Goal: Information Seeking & Learning: Learn about a topic

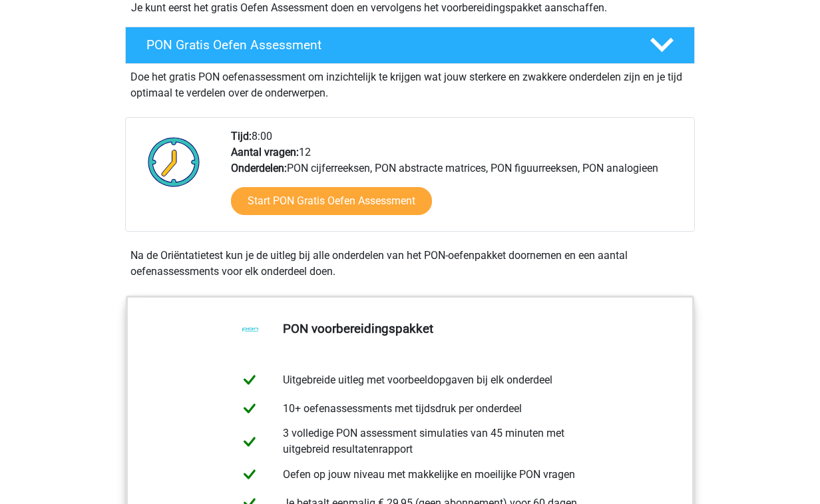
scroll to position [387, 0]
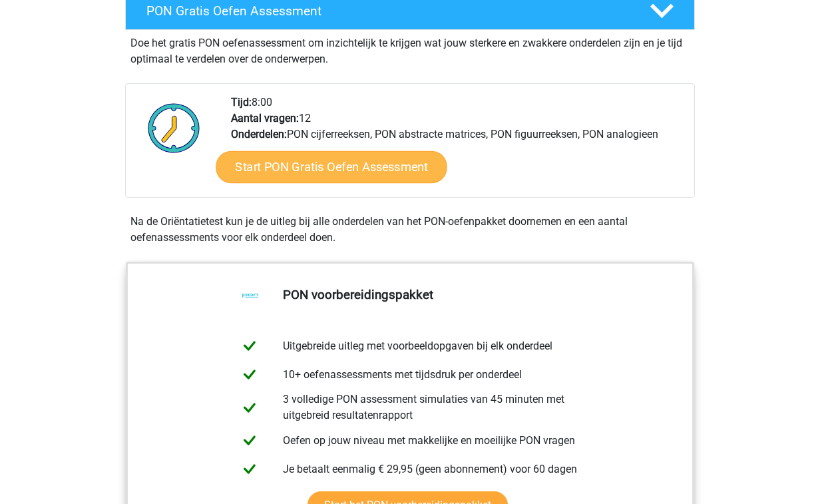
click at [285, 174] on link "Start PON Gratis Oefen Assessment" at bounding box center [331, 167] width 231 height 32
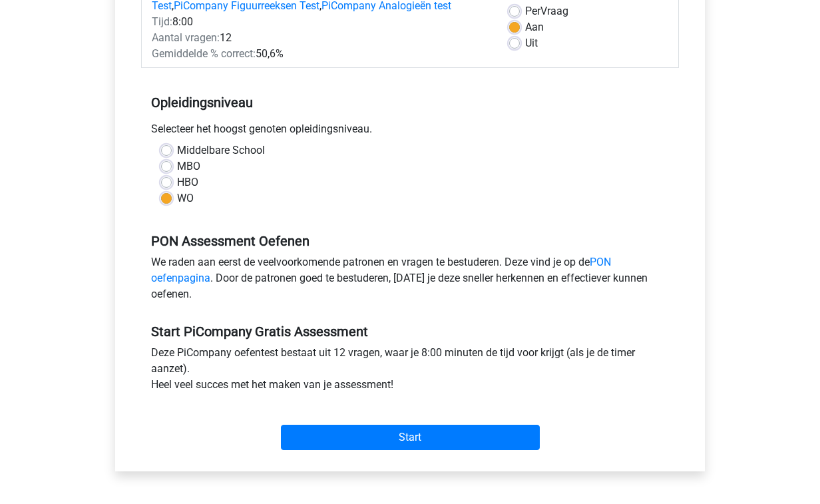
scroll to position [190, 0]
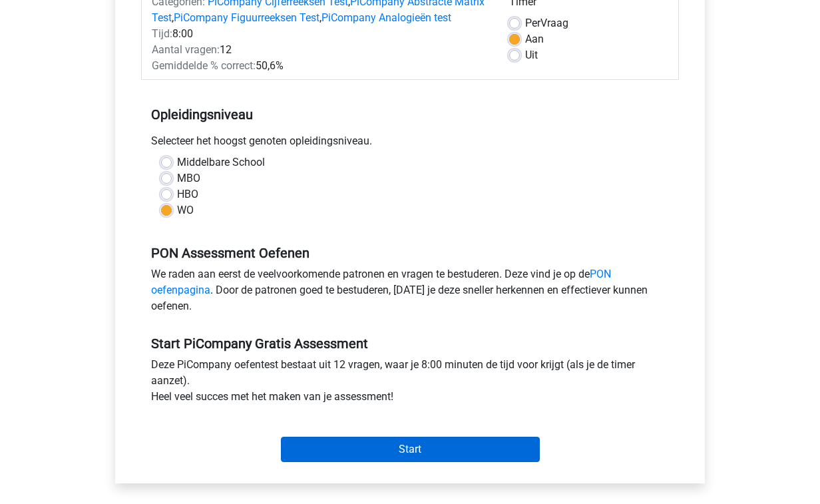
click at [438, 462] on input "Start" at bounding box center [410, 449] width 259 height 25
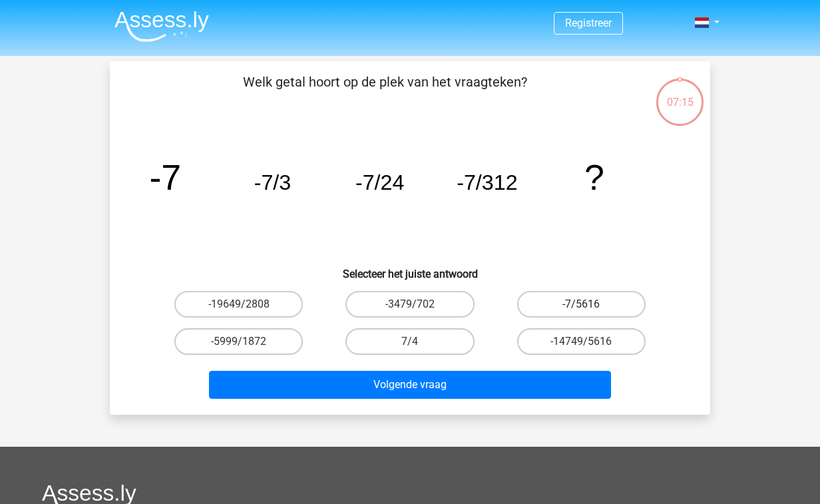
click at [593, 297] on label "-7/5616" at bounding box center [581, 304] width 128 height 27
click at [590, 304] on input "-7/5616" at bounding box center [585, 308] width 9 height 9
radio input "true"
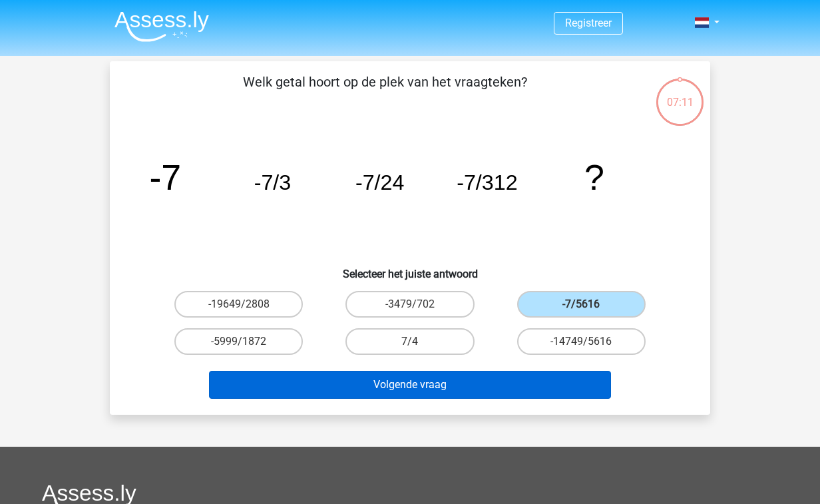
click at [415, 381] on button "Volgende vraag" at bounding box center [410, 385] width 403 height 28
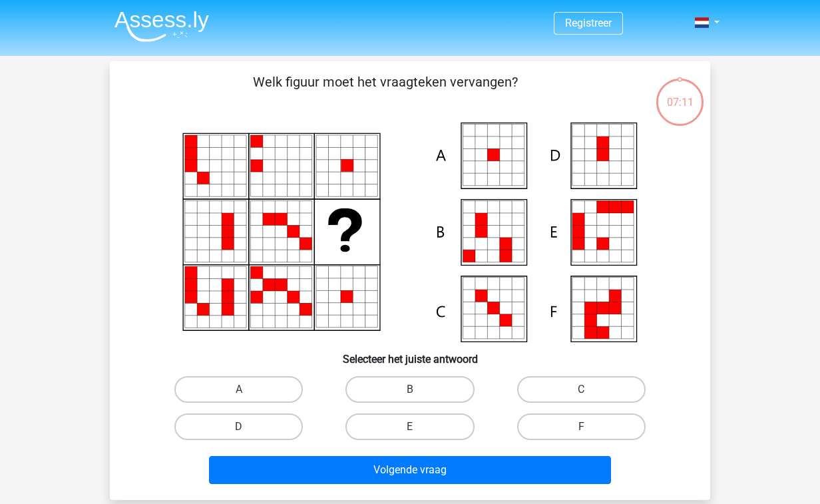
scroll to position [61, 0]
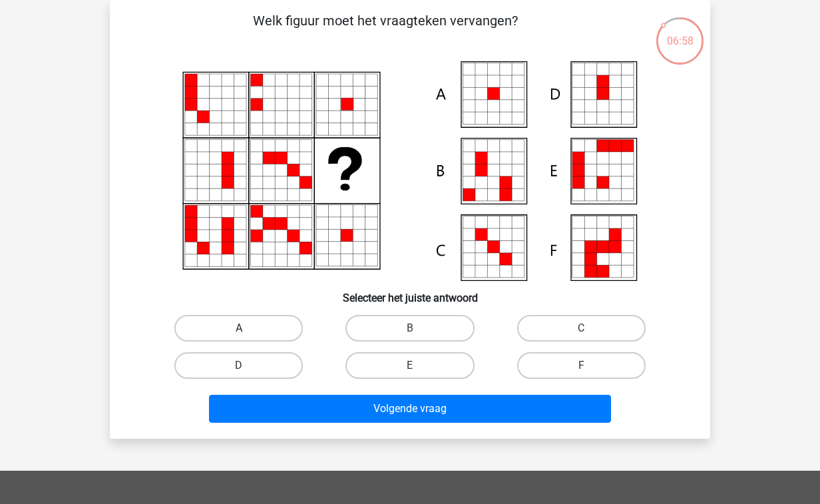
click at [251, 341] on label "A" at bounding box center [238, 328] width 128 height 27
click at [248, 337] on input "A" at bounding box center [243, 332] width 9 height 9
radio input "true"
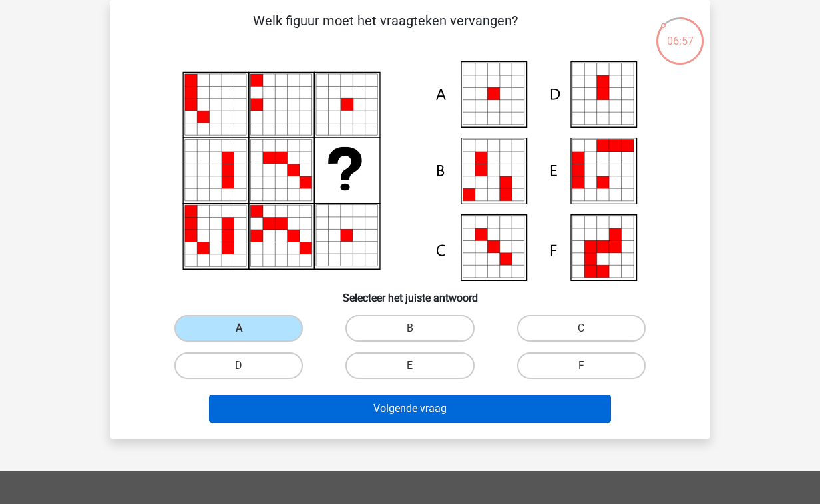
click at [363, 403] on button "Volgende vraag" at bounding box center [410, 409] width 403 height 28
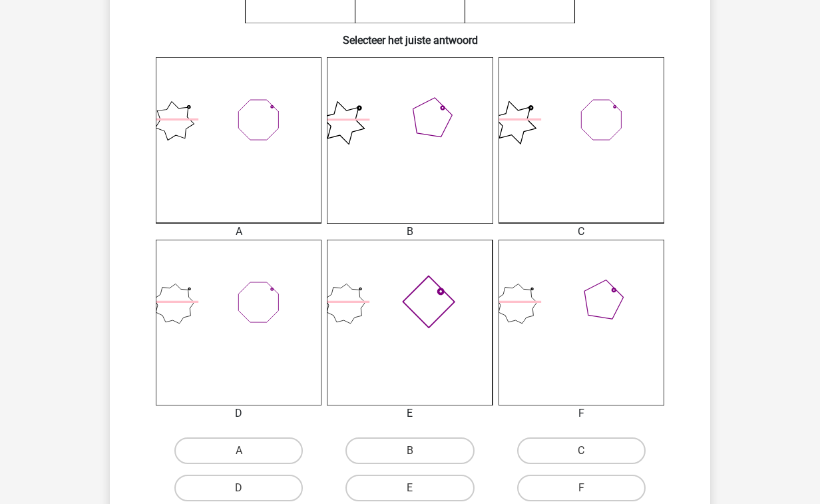
scroll to position [349, 0]
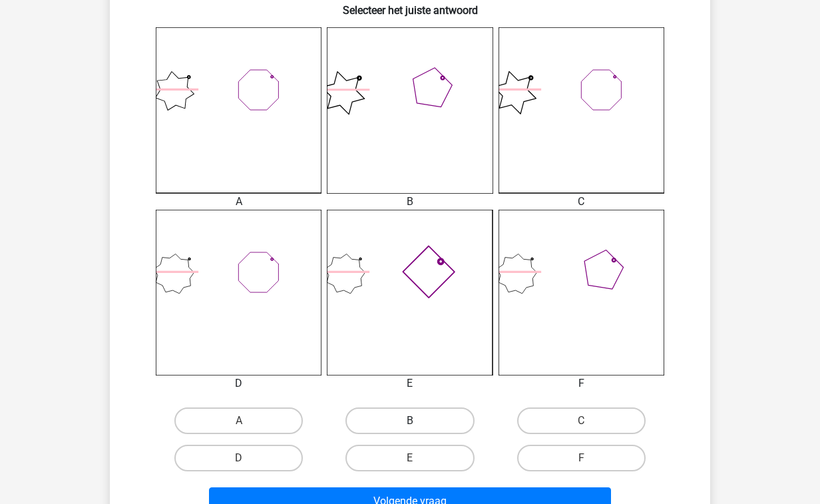
click at [404, 418] on label "B" at bounding box center [409, 420] width 128 height 27
click at [410, 421] on input "B" at bounding box center [414, 425] width 9 height 9
radio input "true"
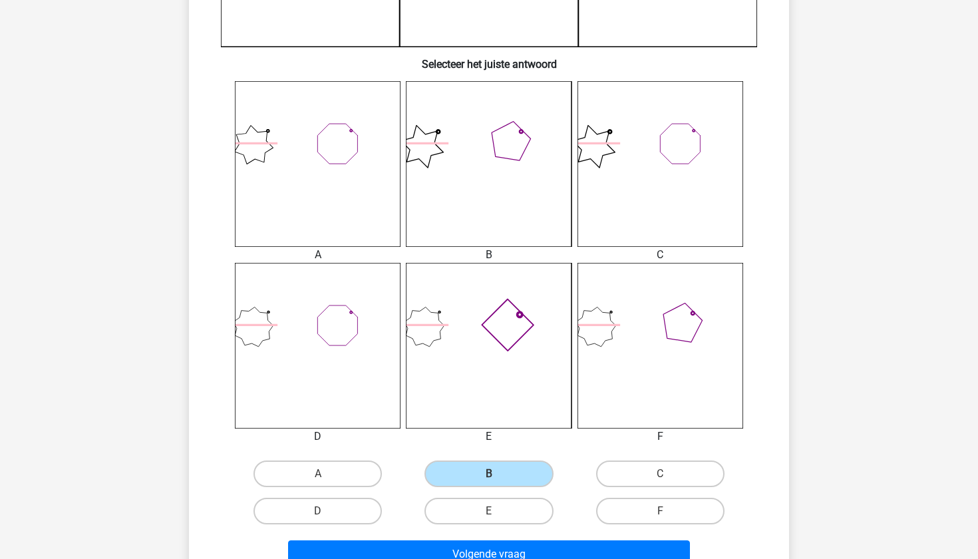
scroll to position [477, 0]
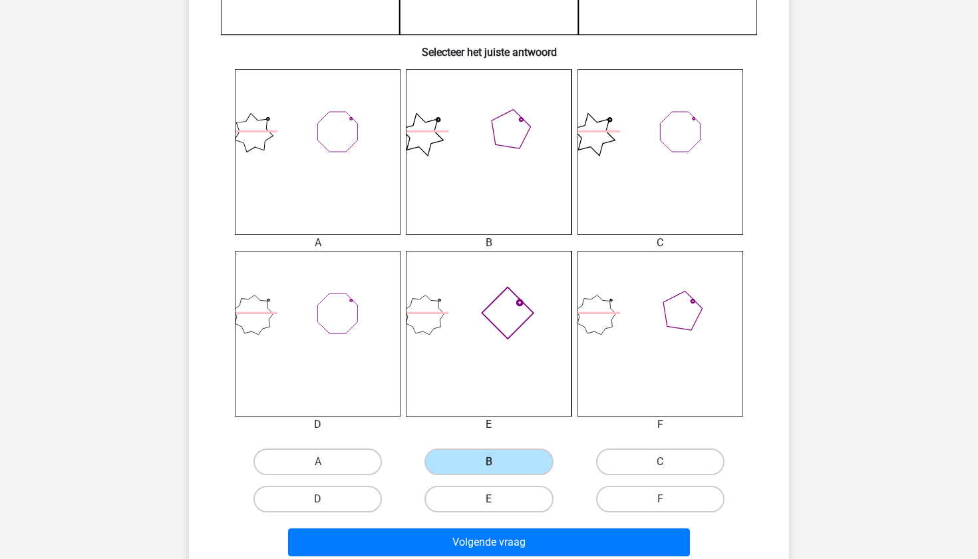
click at [468, 492] on label "E" at bounding box center [489, 499] width 128 height 27
click at [489, 499] on input "E" at bounding box center [493, 503] width 9 height 9
radio input "true"
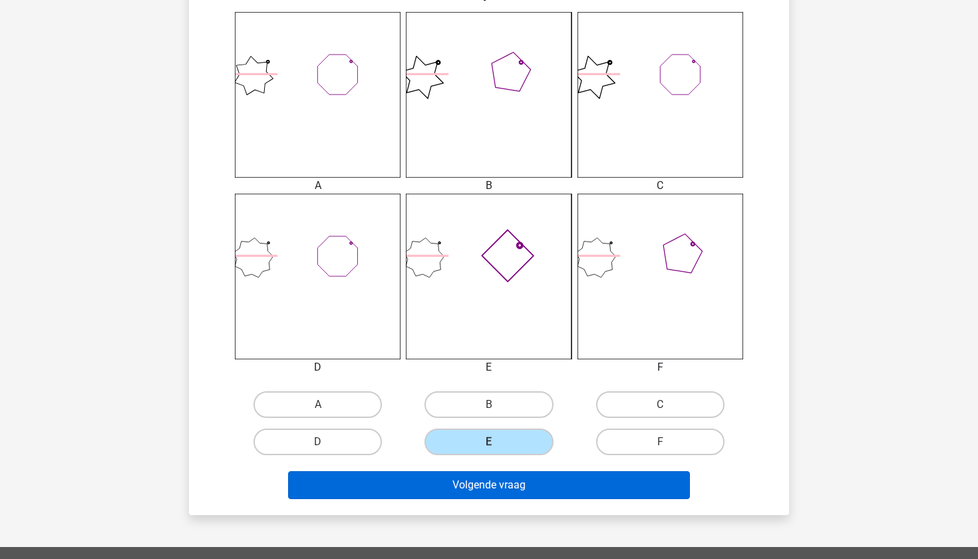
click at [456, 478] on button "Volgende vraag" at bounding box center [489, 485] width 403 height 28
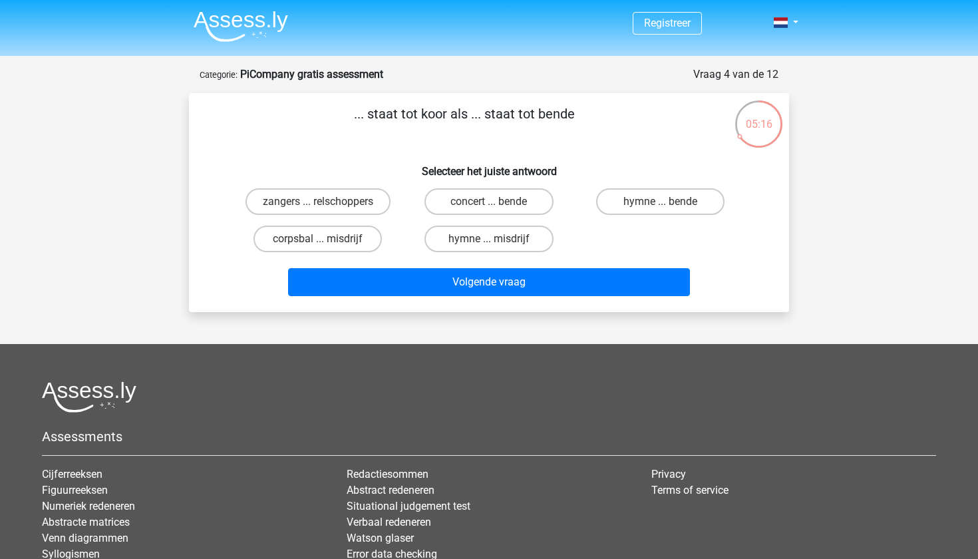
scroll to position [0, 0]
click at [287, 204] on label "zangers ... relschoppers" at bounding box center [318, 201] width 145 height 27
click at [318, 204] on input "zangers ... relschoppers" at bounding box center [322, 206] width 9 height 9
radio input "true"
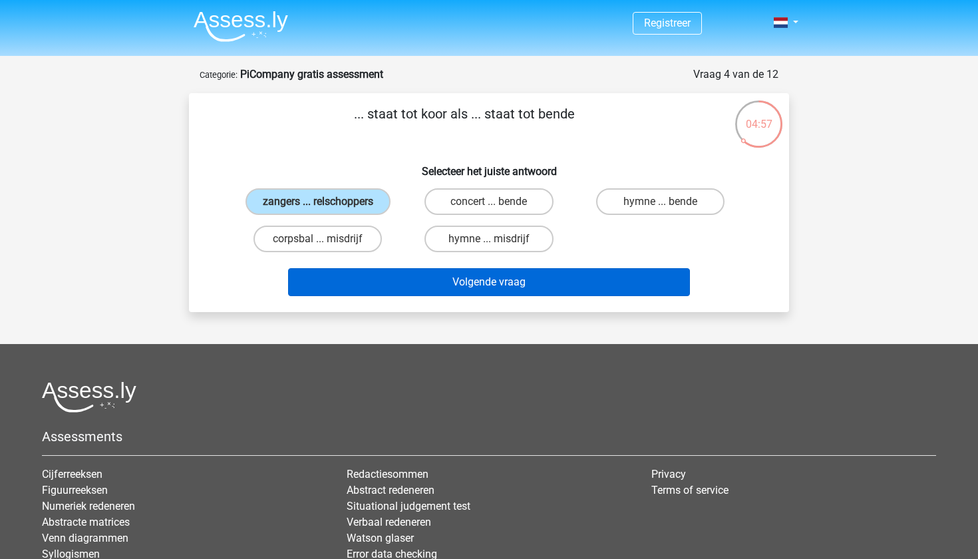
click at [484, 290] on button "Volgende vraag" at bounding box center [489, 282] width 403 height 28
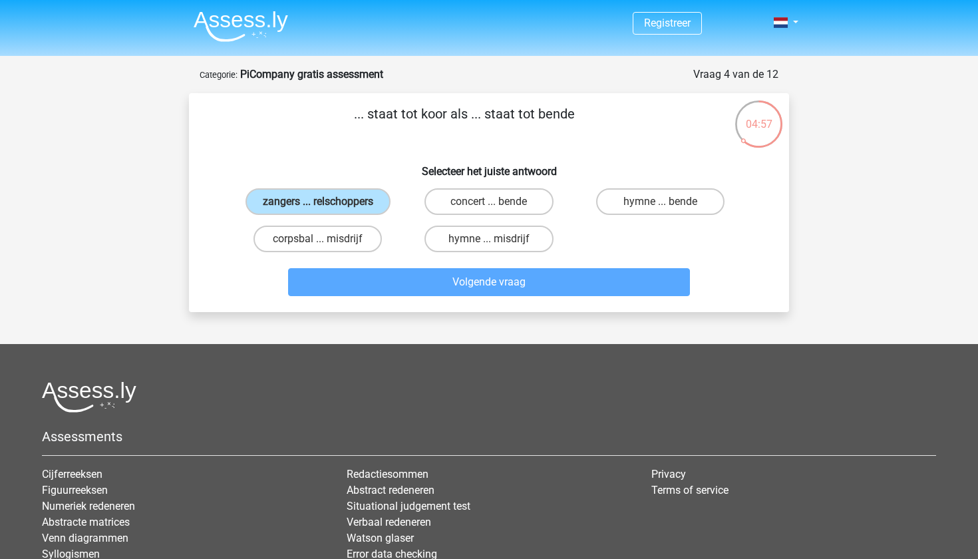
scroll to position [67, 0]
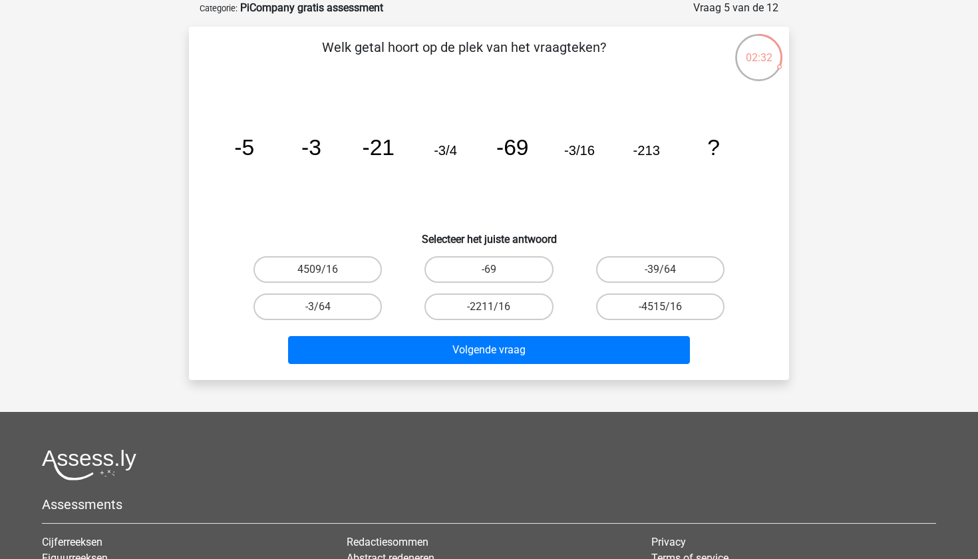
click at [684, 175] on icon "image/svg+xml -5 -3 -21 -3/4 -69 -3/16 -213 ?" at bounding box center [489, 155] width 536 height 134
click at [378, 163] on icon "image/svg+xml -5 -3 -21 -3/4 -69 -3/16 -213 ?" at bounding box center [489, 155] width 536 height 134
click at [513, 163] on icon "image/svg+xml -5 -3 -21 -3/4 -69 -3/16 -213 ?" at bounding box center [489, 155] width 536 height 134
click at [647, 164] on icon "image/svg+xml -5 -3 -21 -3/4 -69 -3/16 -213 ?" at bounding box center [489, 155] width 536 height 134
click at [336, 309] on label "-3/64" at bounding box center [318, 306] width 128 height 27
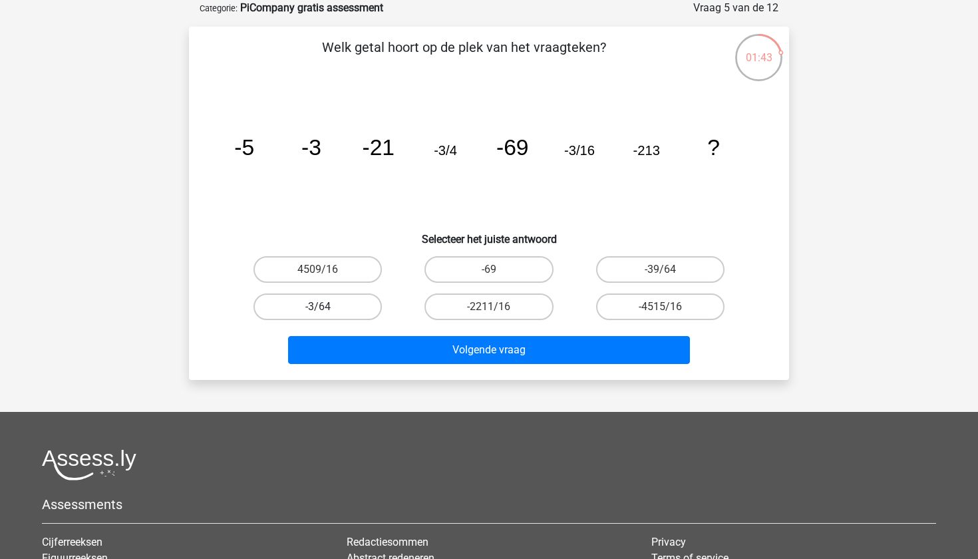
click at [327, 309] on input "-3/64" at bounding box center [322, 311] width 9 height 9
radio input "true"
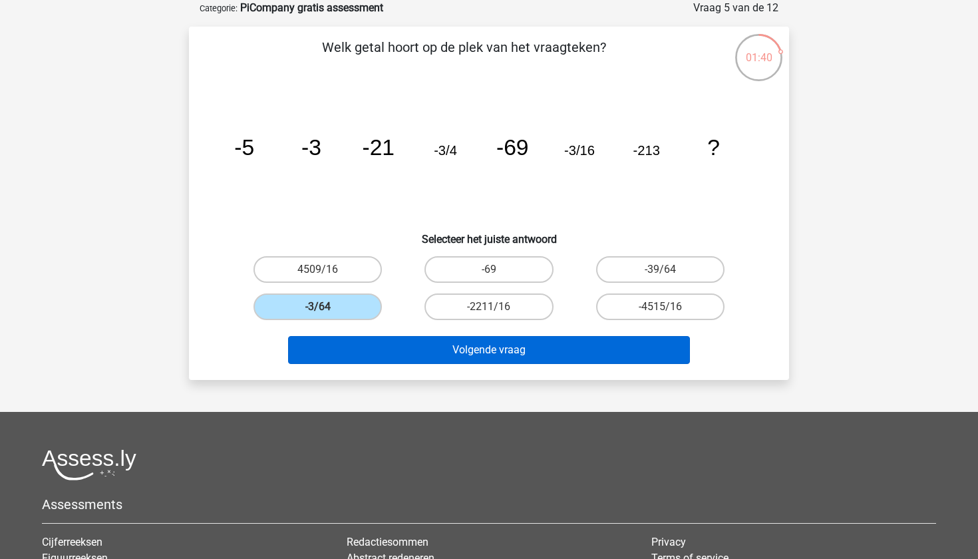
click at [416, 356] on button "Volgende vraag" at bounding box center [489, 350] width 403 height 28
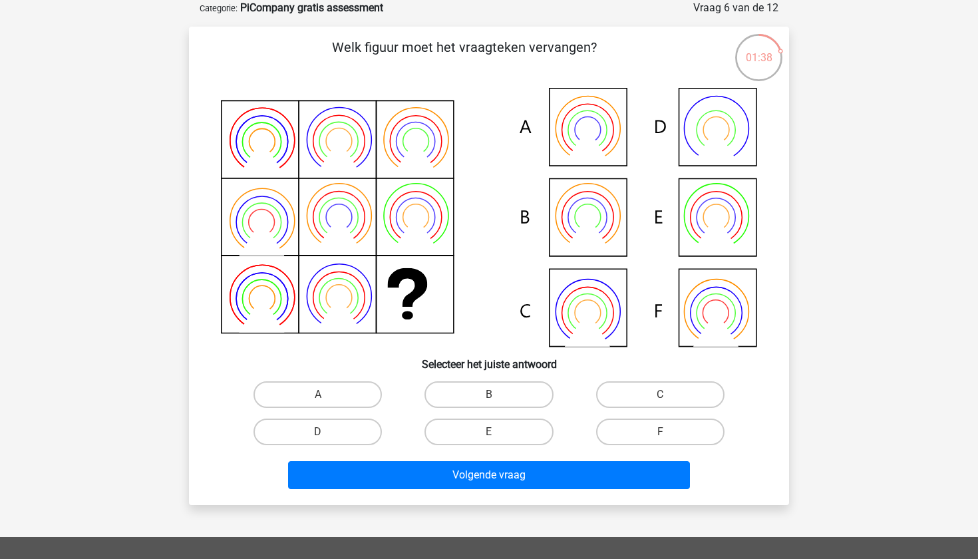
click at [213, 363] on h6 "Selecteer het juiste antwoord" at bounding box center [489, 358] width 558 height 23
click at [201, 362] on div "Welk figuur moet het vraagteken vervangen?" at bounding box center [489, 265] width 590 height 457
click at [481, 393] on label "B" at bounding box center [489, 394] width 128 height 27
click at [489, 395] on input "B" at bounding box center [493, 399] width 9 height 9
radio input "true"
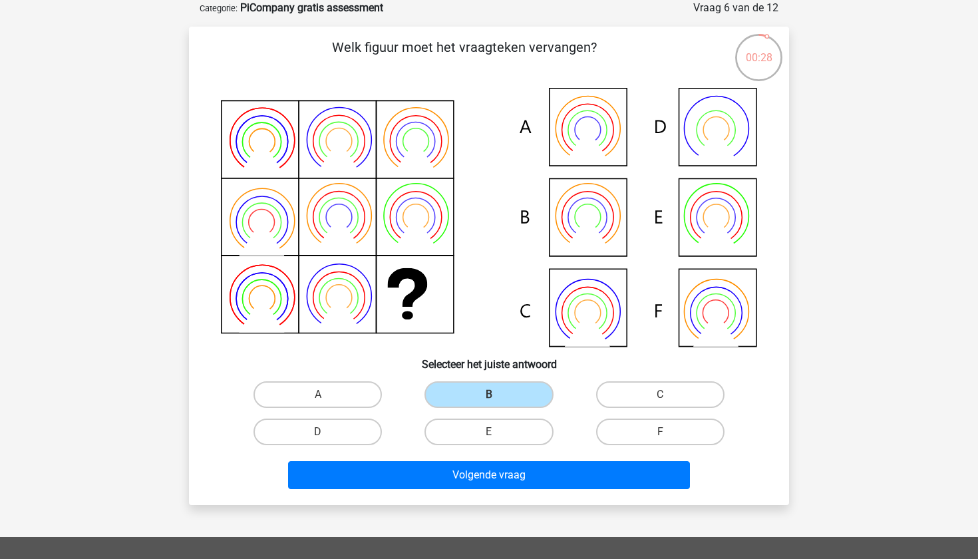
click at [601, 201] on icon at bounding box center [489, 217] width 536 height 259
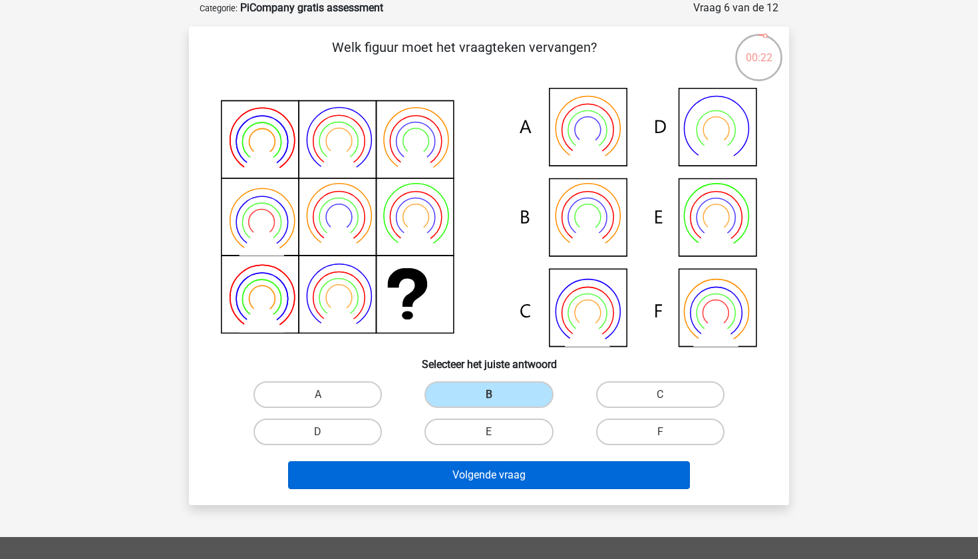
click at [482, 468] on button "Volgende vraag" at bounding box center [489, 475] width 403 height 28
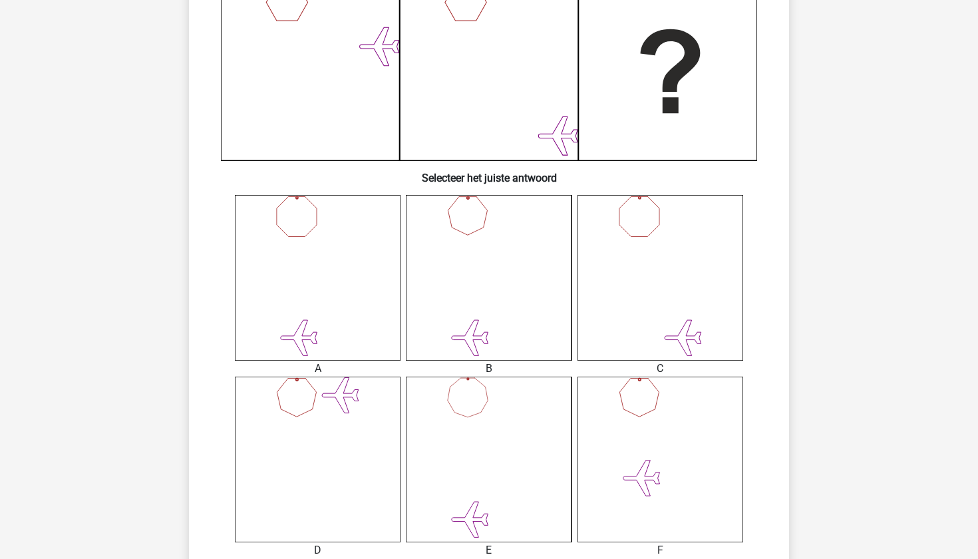
scroll to position [542, 0]
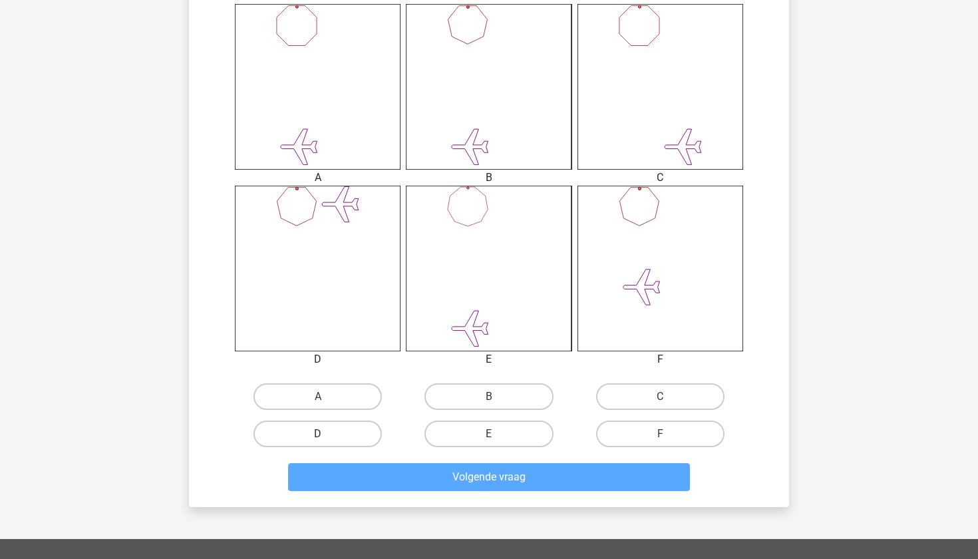
click at [339, 426] on label "D" at bounding box center [318, 434] width 128 height 27
click at [327, 434] on input "D" at bounding box center [322, 438] width 9 height 9
radio input "true"
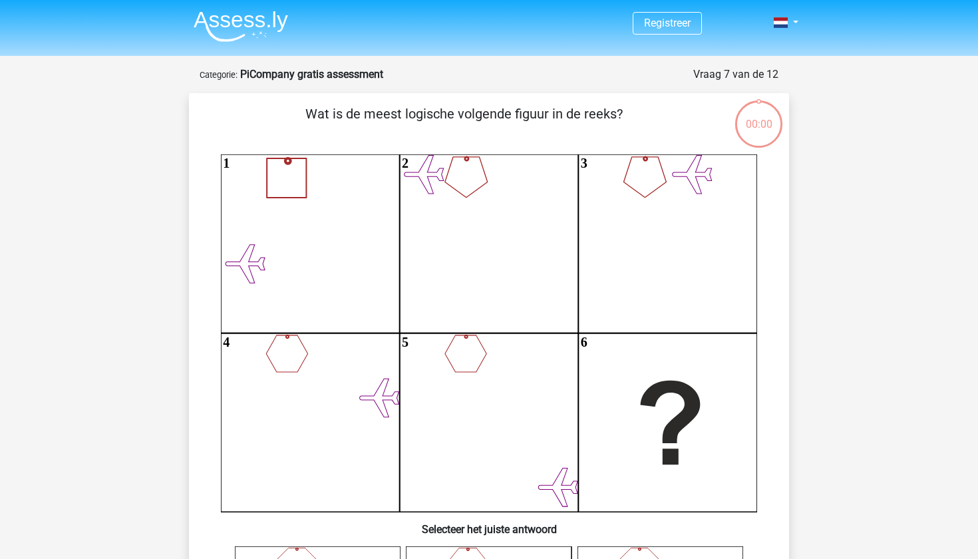
scroll to position [542, 0]
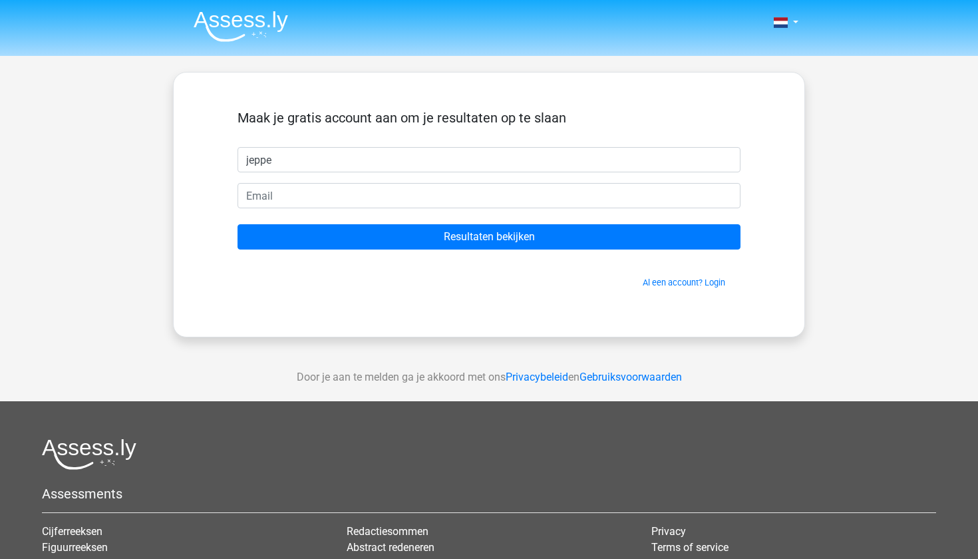
type input "jeppe"
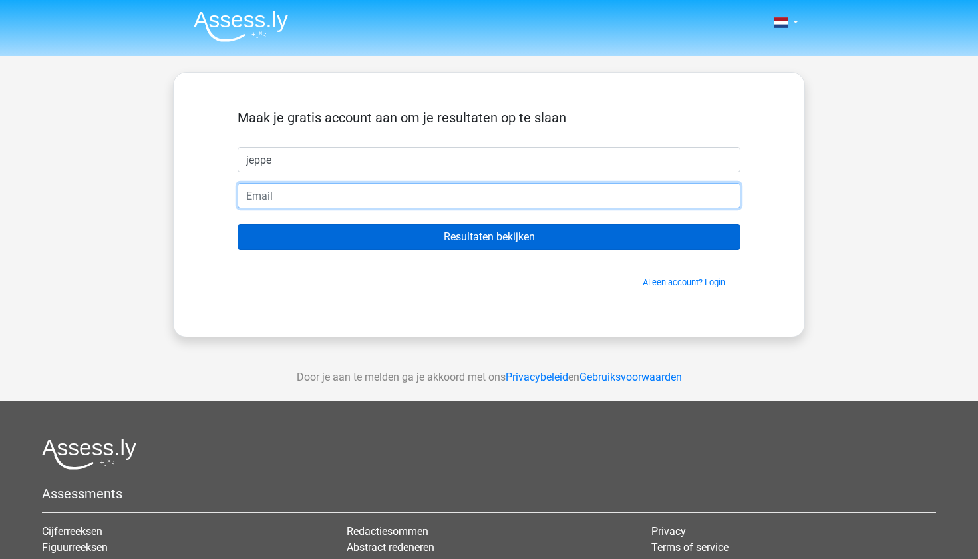
type input "[EMAIL_ADDRESS][DOMAIN_NAME]"
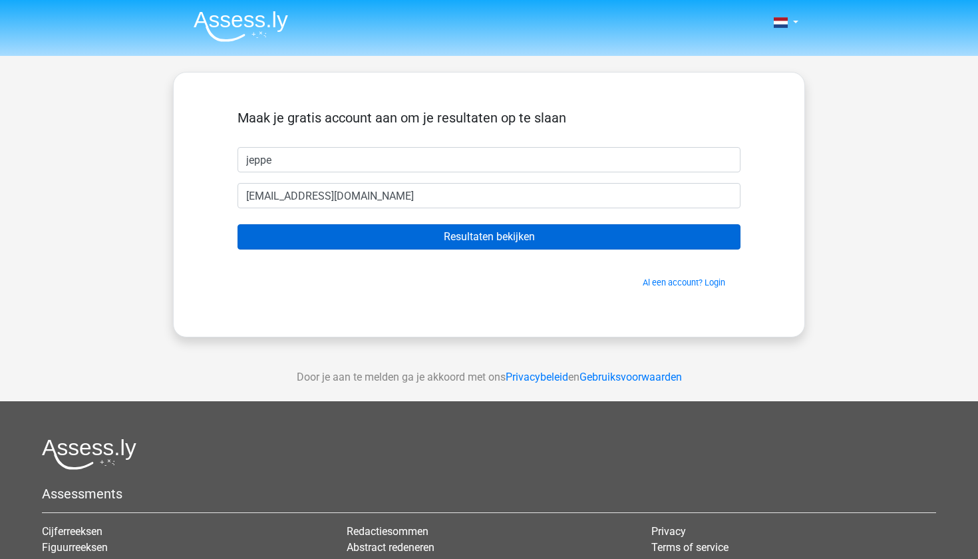
click at [425, 234] on input "Resultaten bekijken" at bounding box center [489, 236] width 503 height 25
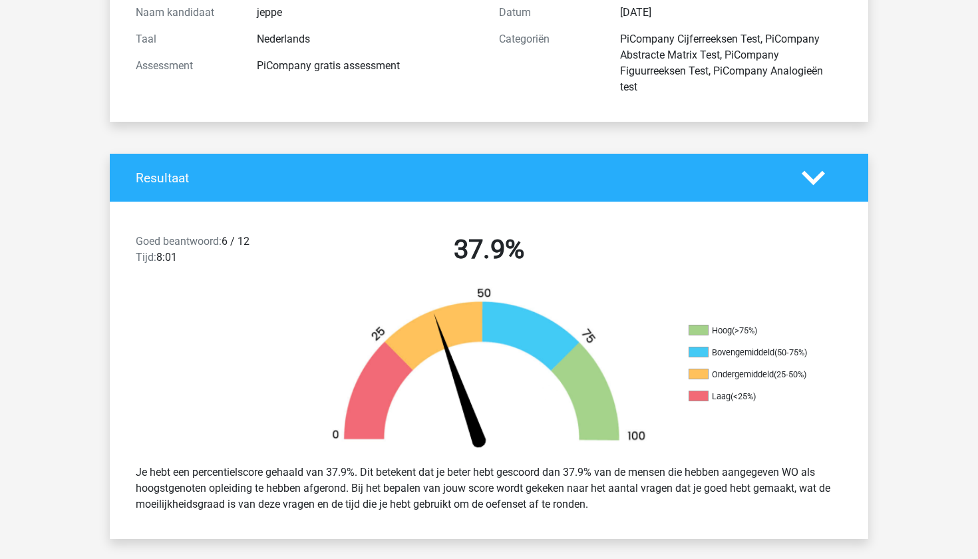
scroll to position [160, 0]
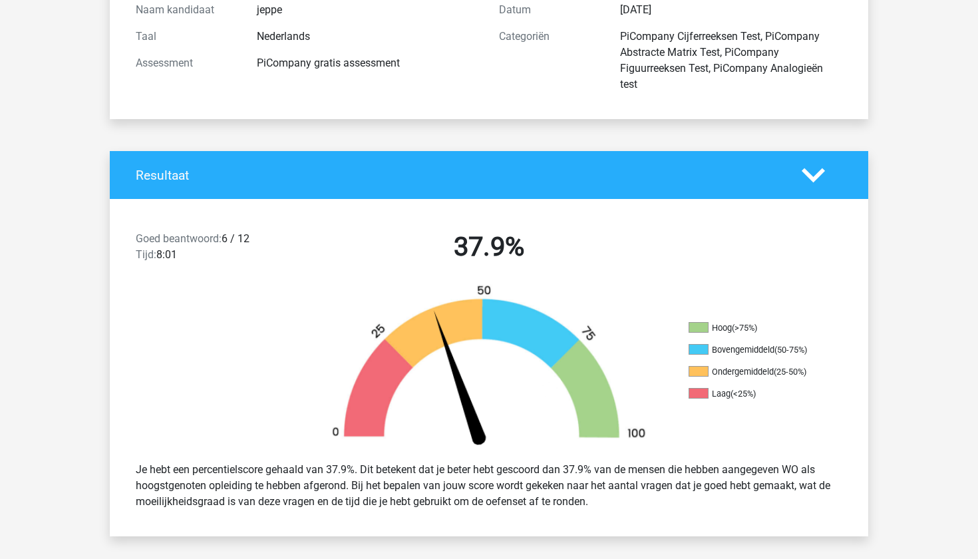
click at [132, 372] on div at bounding box center [205, 367] width 190 height 167
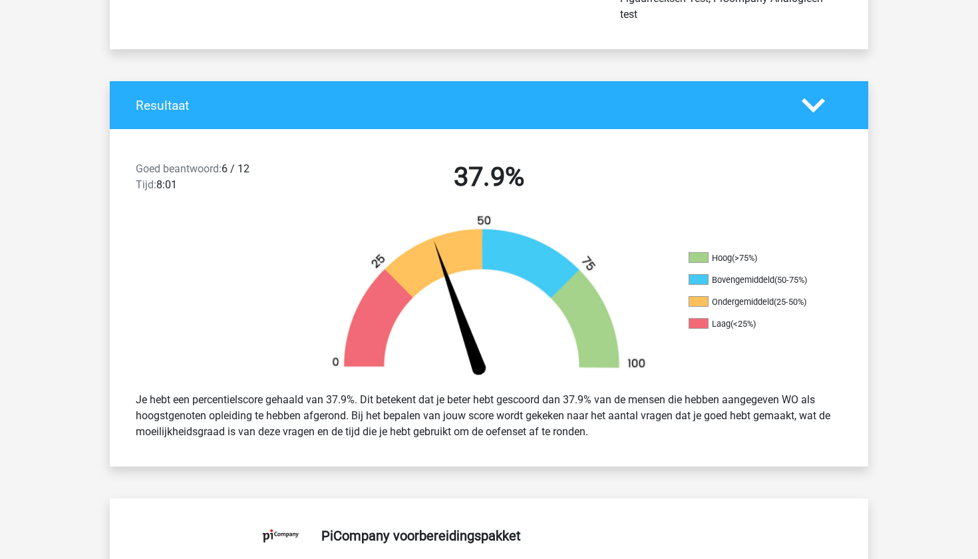
scroll to position [230, 0]
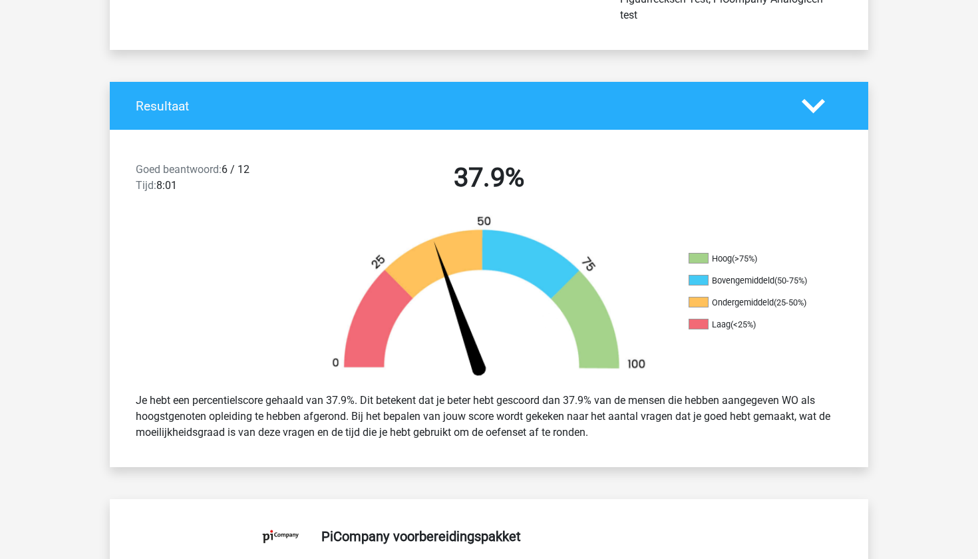
click at [119, 382] on div "Je hebt een percentielscore gehaald van 37.9%. Dit betekent dat je beter hebt g…" at bounding box center [489, 416] width 759 height 69
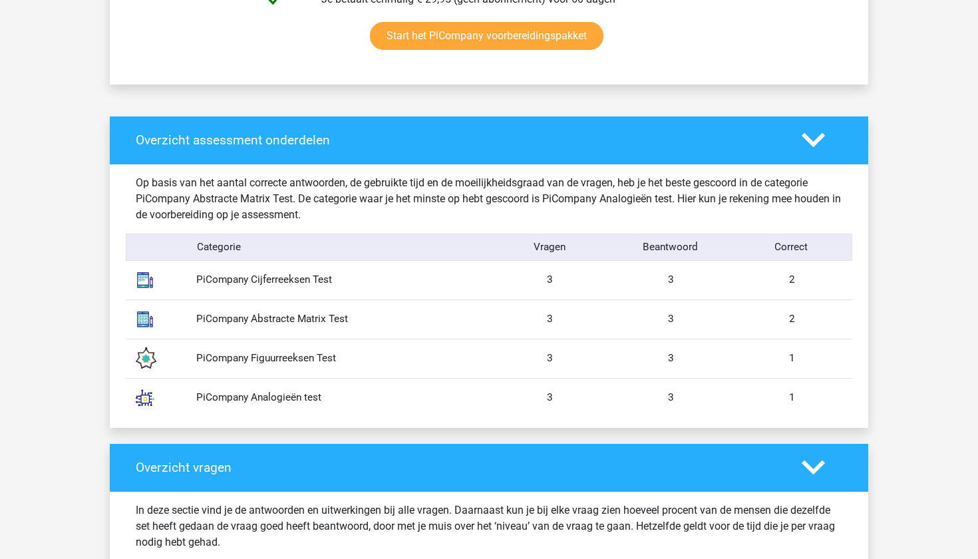
scroll to position [948, 0]
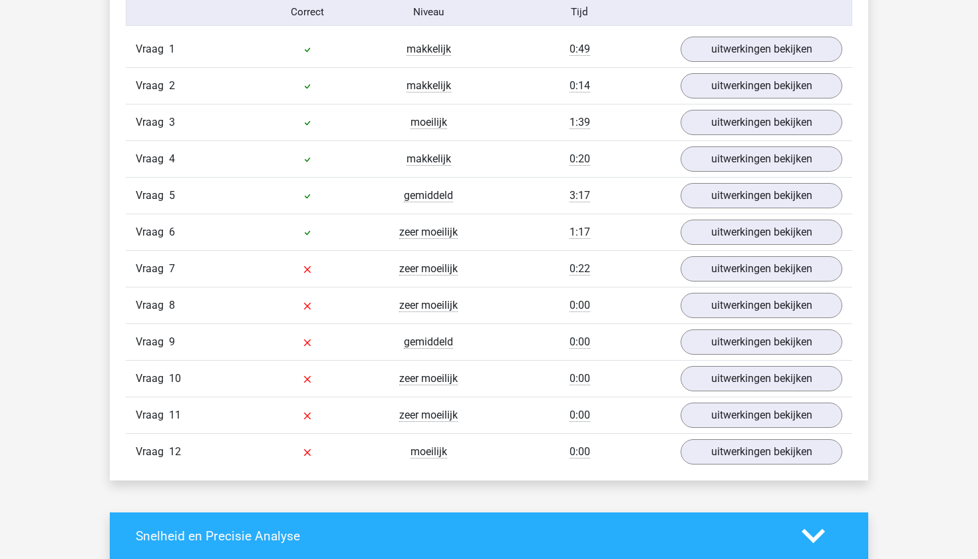
scroll to position [1501, 0]
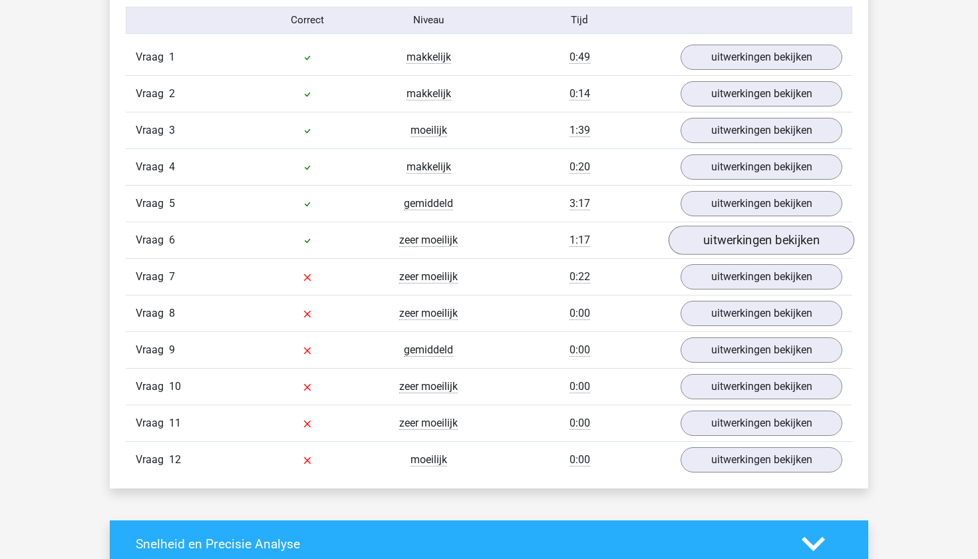
click at [737, 233] on link "uitwerkingen bekijken" at bounding box center [762, 240] width 186 height 29
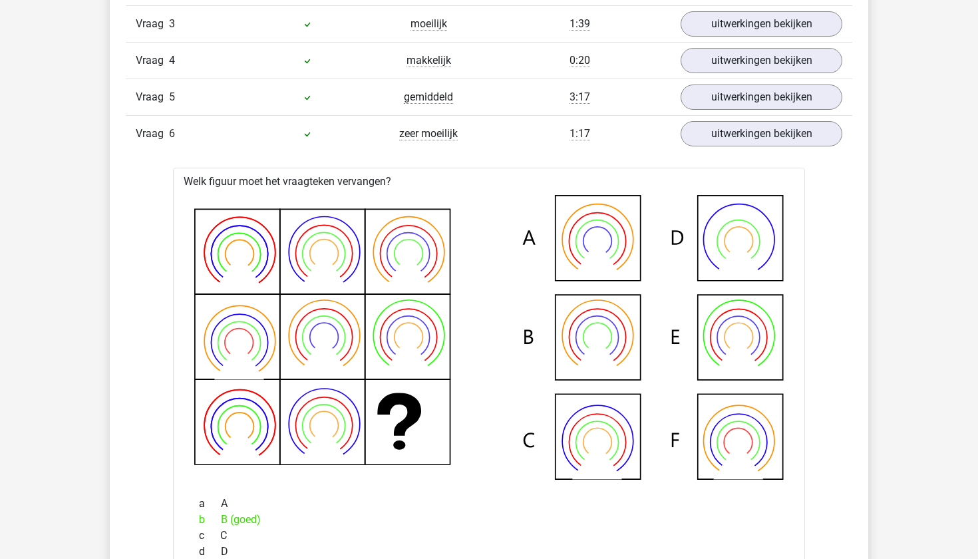
scroll to position [1565, 0]
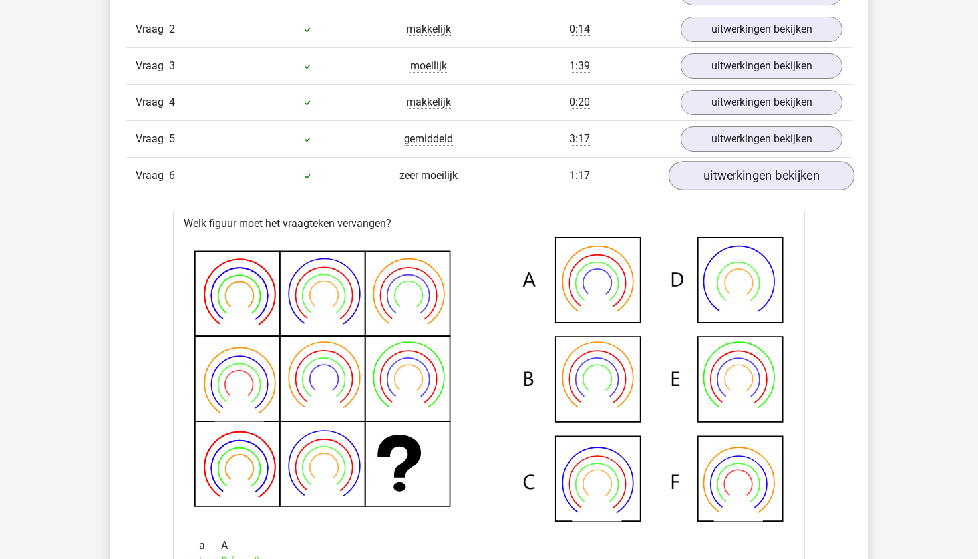
click at [742, 175] on link "uitwerkingen bekijken" at bounding box center [762, 175] width 186 height 29
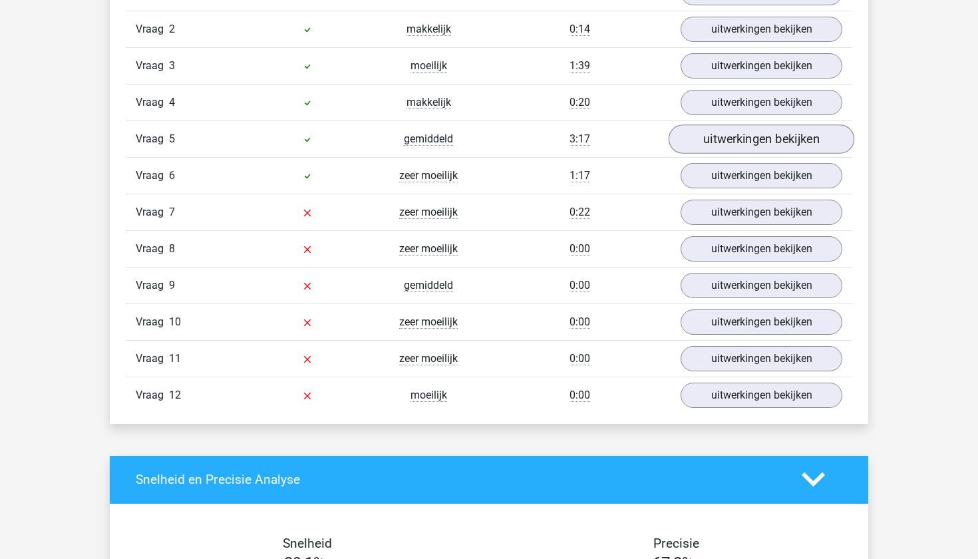
click at [726, 140] on link "uitwerkingen bekijken" at bounding box center [762, 138] width 186 height 29
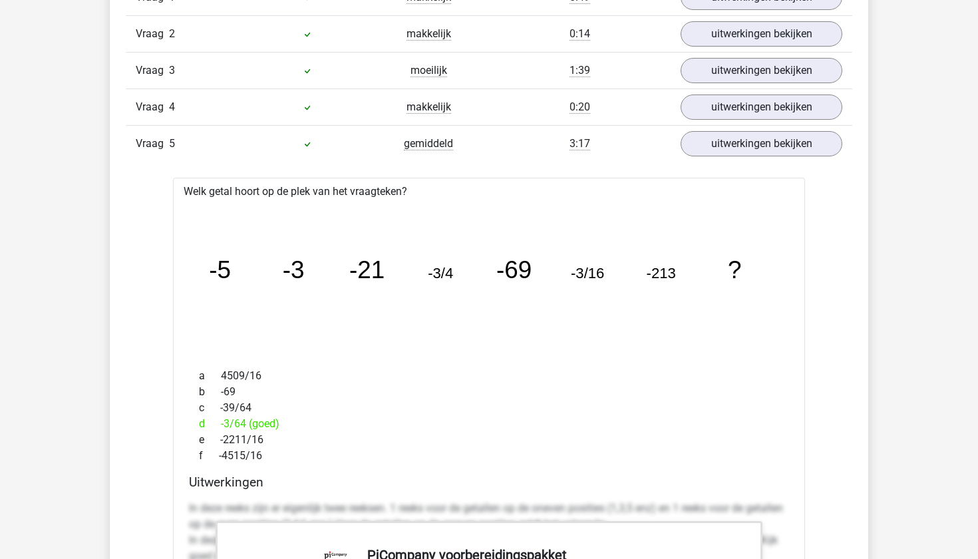
scroll to position [1559, 0]
click at [784, 146] on link "uitwerkingen bekijken" at bounding box center [762, 144] width 186 height 29
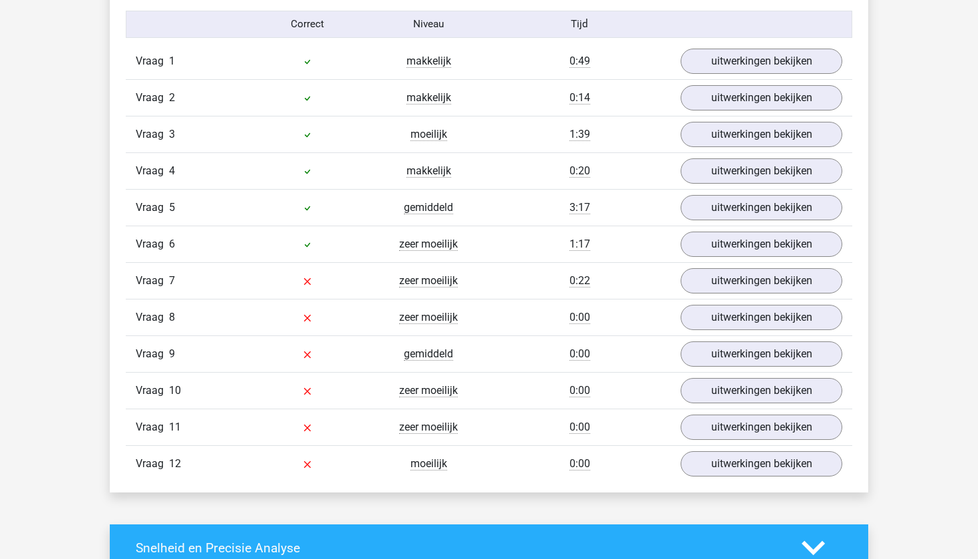
scroll to position [1495, 0]
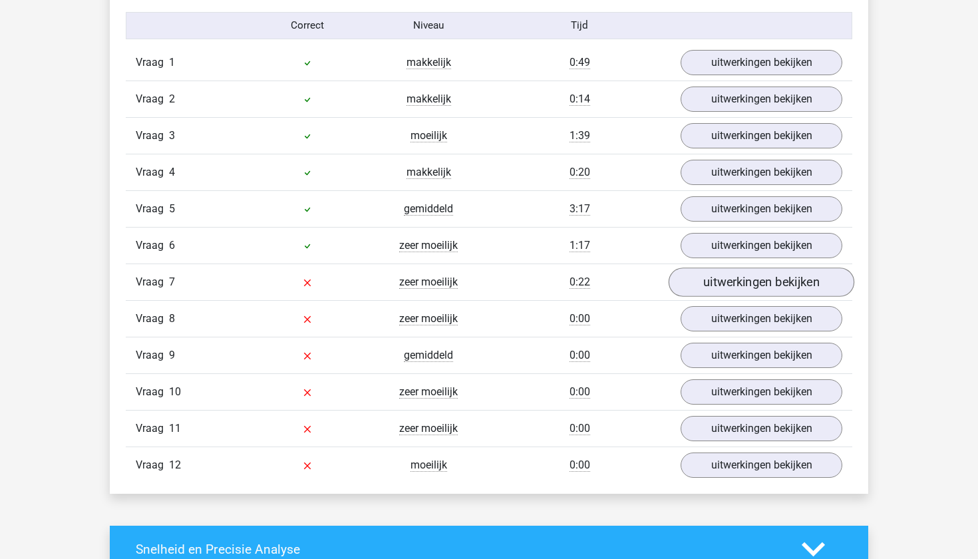
click at [728, 276] on link "uitwerkingen bekijken" at bounding box center [762, 281] width 186 height 29
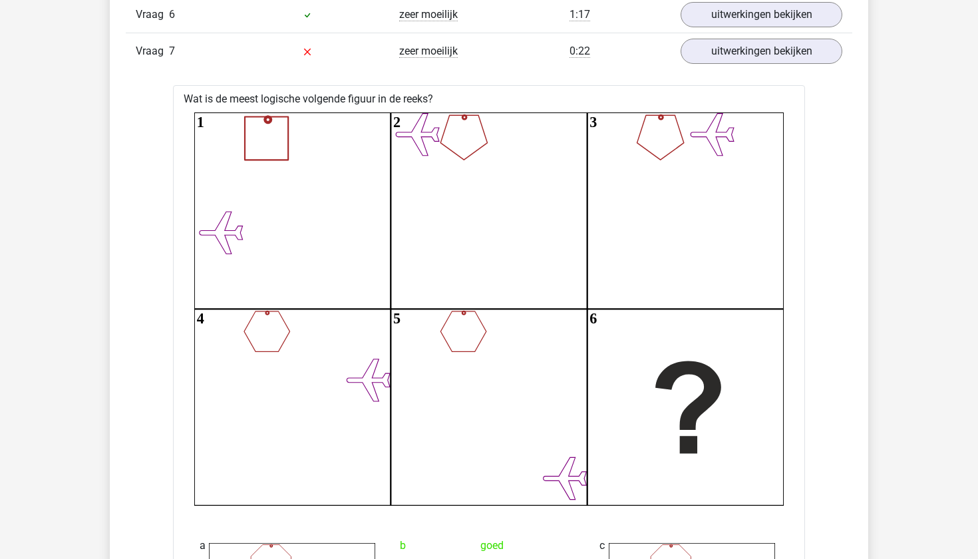
scroll to position [1730, 0]
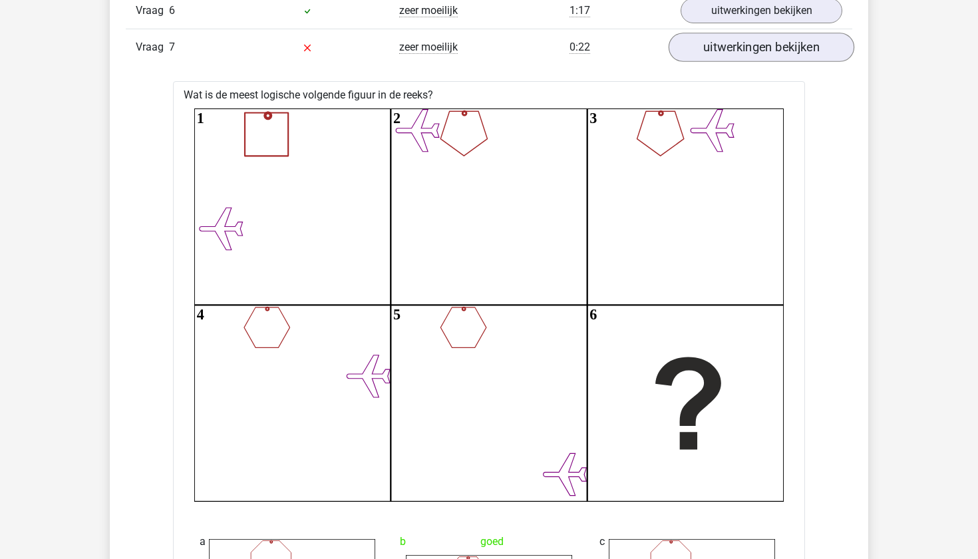
click at [699, 49] on link "uitwerkingen bekijken" at bounding box center [762, 47] width 186 height 29
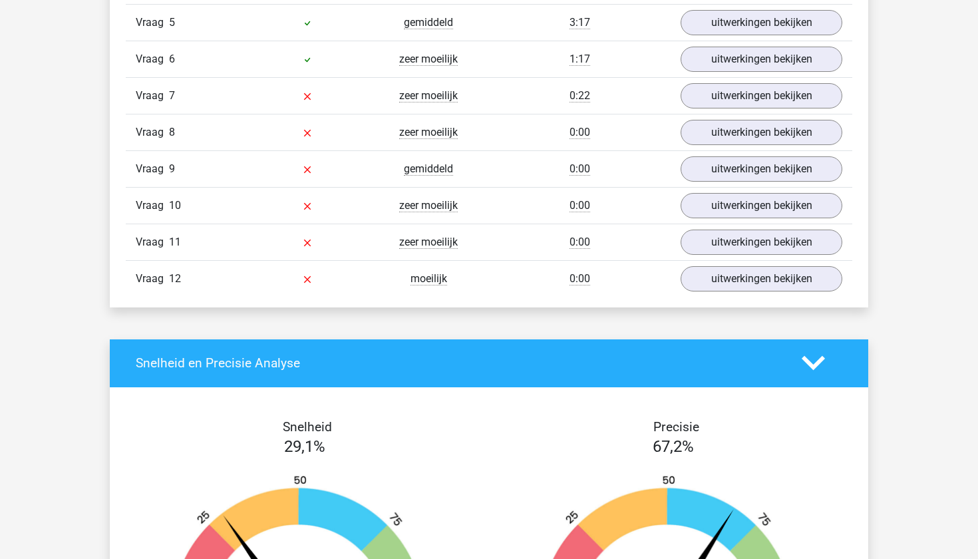
scroll to position [1660, 0]
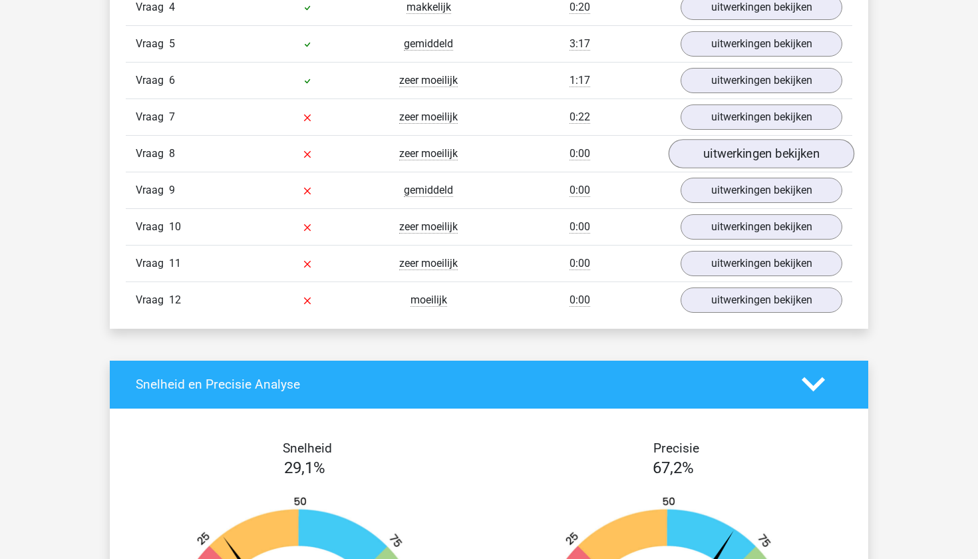
click at [721, 159] on link "uitwerkingen bekijken" at bounding box center [762, 153] width 186 height 29
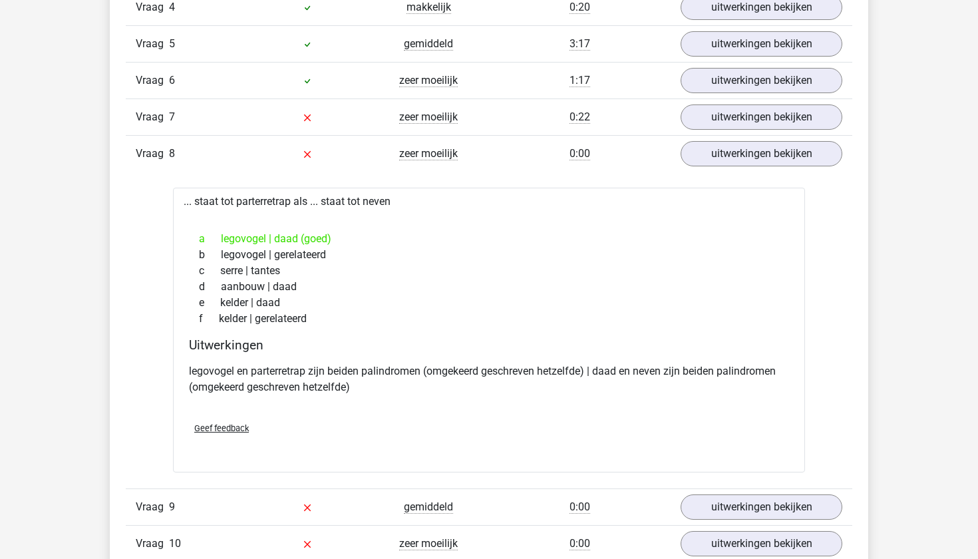
click at [137, 256] on div "Vraag 1 makkelijk 0:49 uitwerkingen bekijken Welk getal hoort op de plek van he…" at bounding box center [489, 257] width 707 height 755
click at [126, 289] on div "In deze sectie vind je de antwoorden en uitwerkingen bij alle vragen. Daarnaast…" at bounding box center [489, 212] width 739 height 868
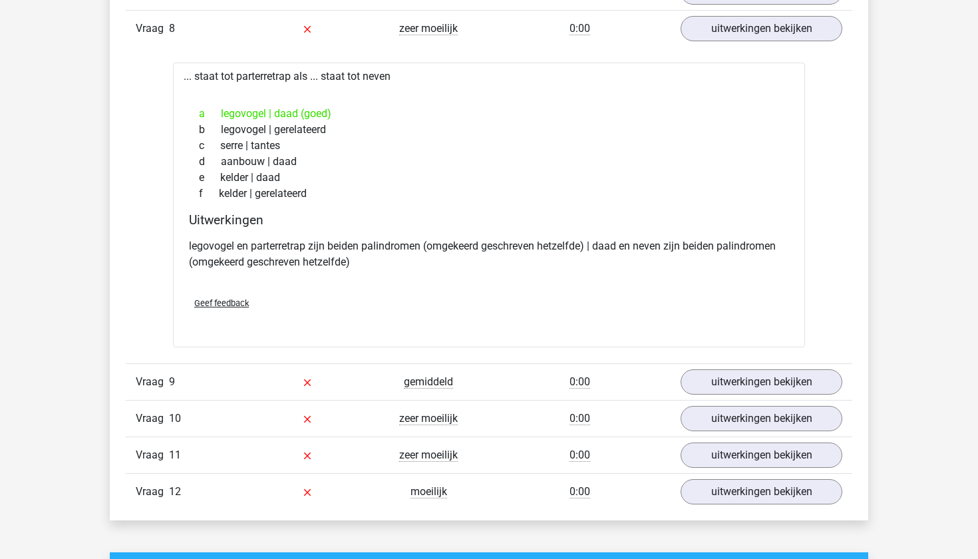
scroll to position [1741, 0]
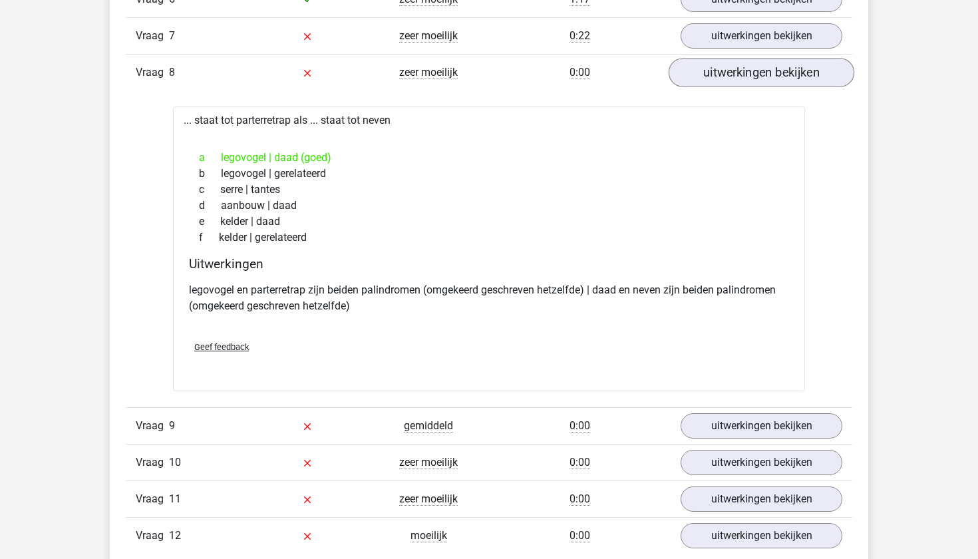
click at [765, 76] on link "uitwerkingen bekijken" at bounding box center [762, 72] width 186 height 29
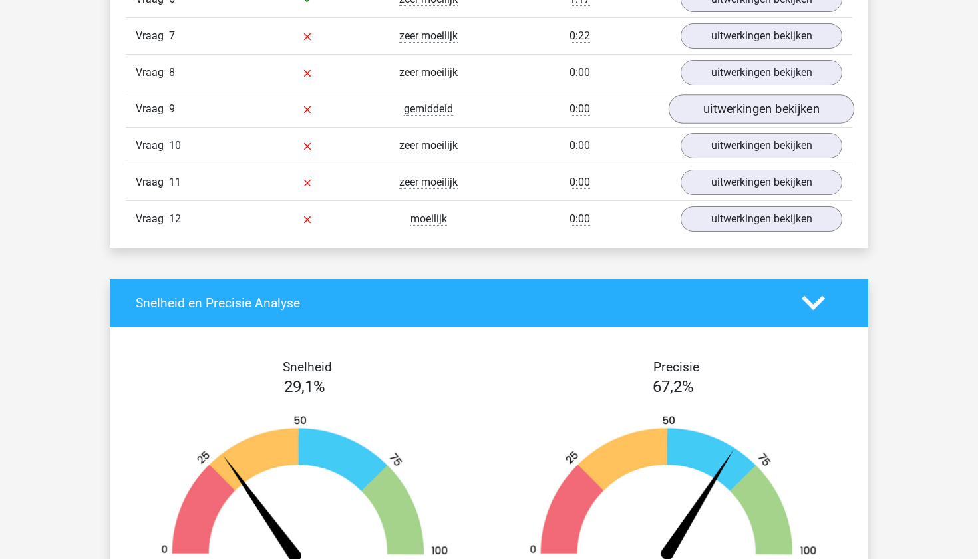
click at [755, 104] on link "uitwerkingen bekijken" at bounding box center [762, 108] width 186 height 29
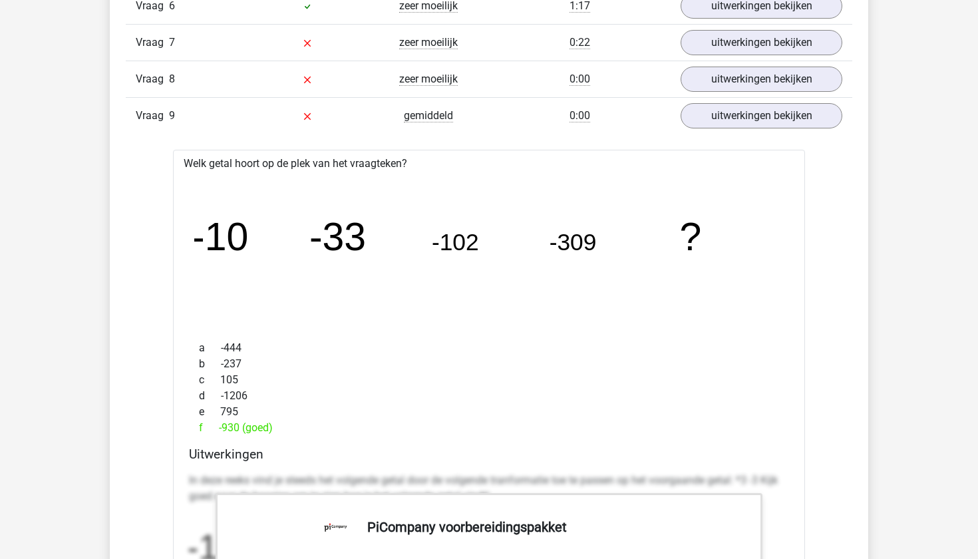
scroll to position [1735, 0]
click at [162, 355] on div "Vraag 1 makkelijk 0:49 uitwerkingen bekijken Welk getal hoort op de plek van he…" at bounding box center [489, 428] width 707 height 1249
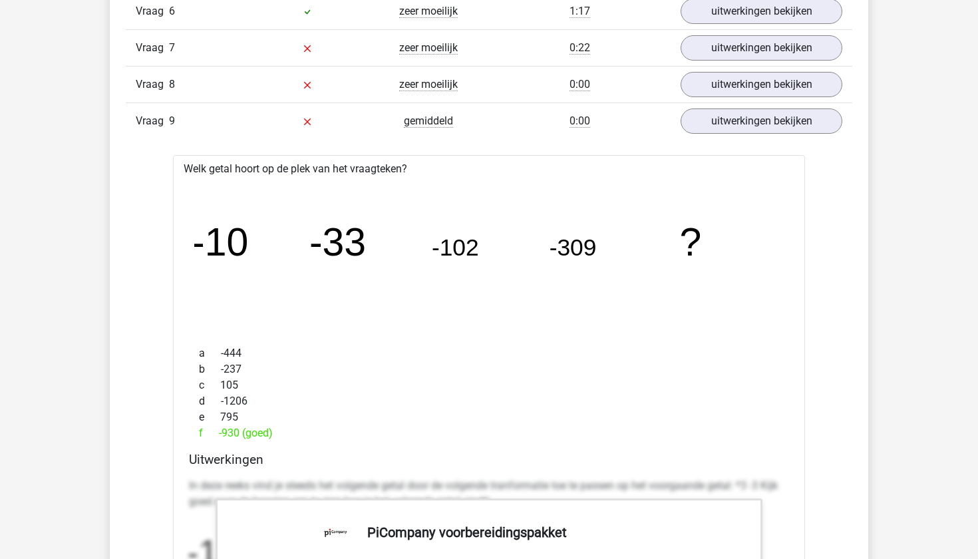
scroll to position [1713, 0]
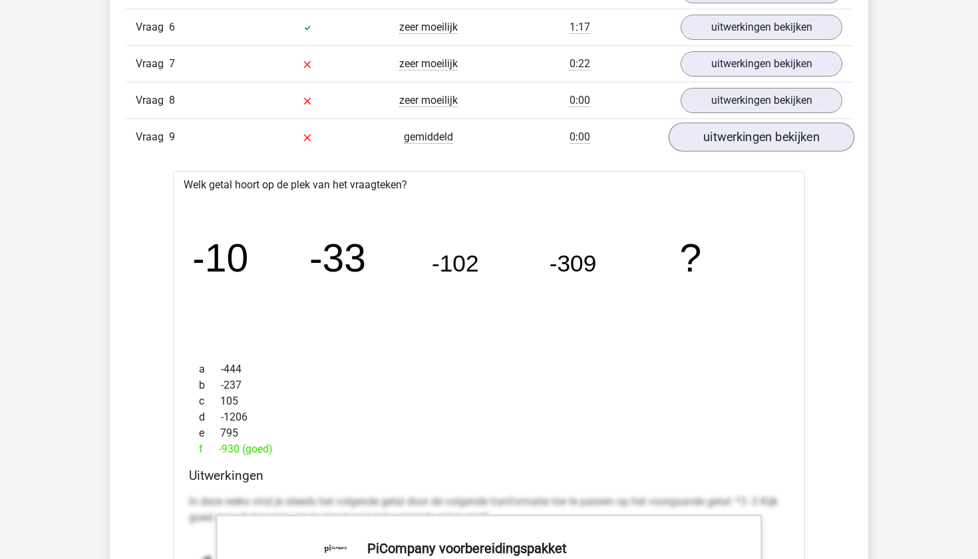
click at [739, 126] on link "uitwerkingen bekijken" at bounding box center [762, 136] width 186 height 29
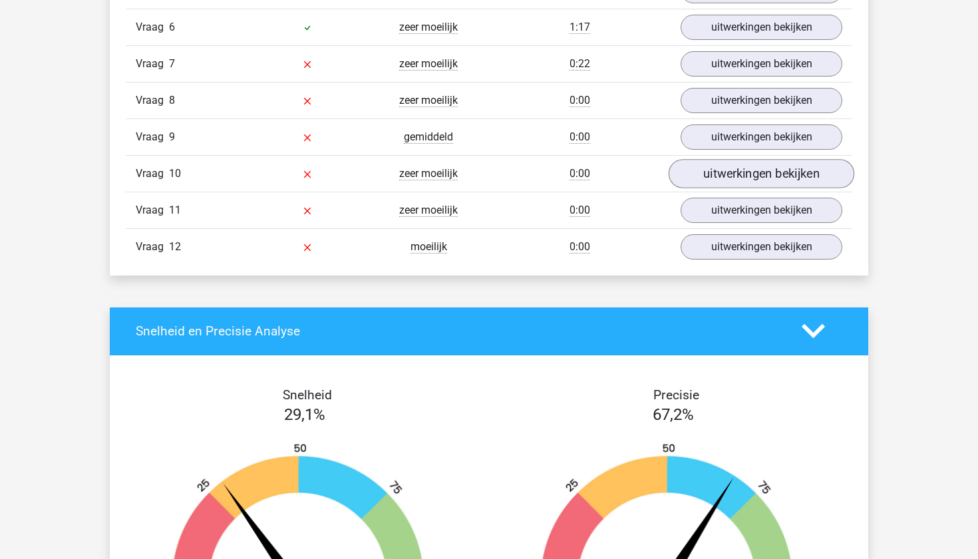
click at [711, 172] on link "uitwerkingen bekijken" at bounding box center [762, 173] width 186 height 29
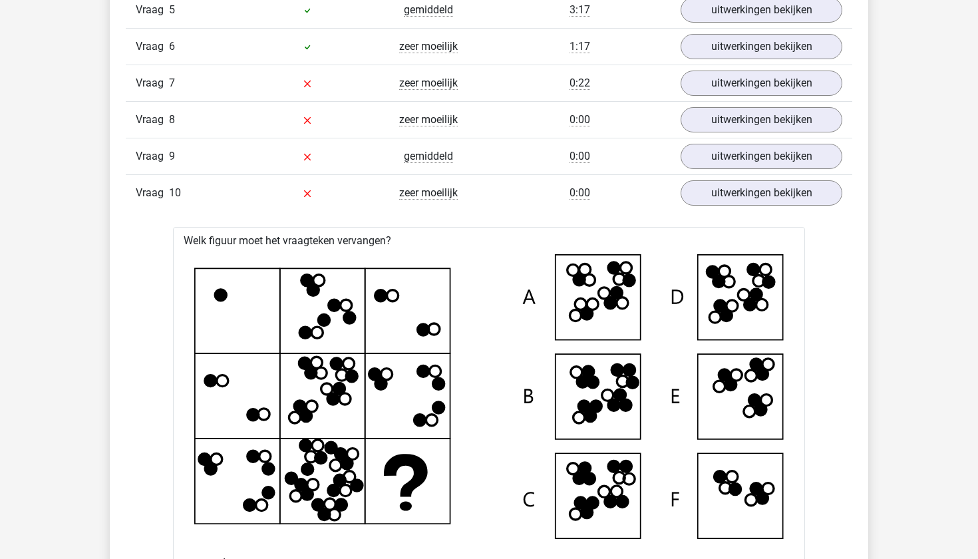
scroll to position [1694, 0]
click at [715, 181] on link "uitwerkingen bekijken" at bounding box center [762, 192] width 186 height 29
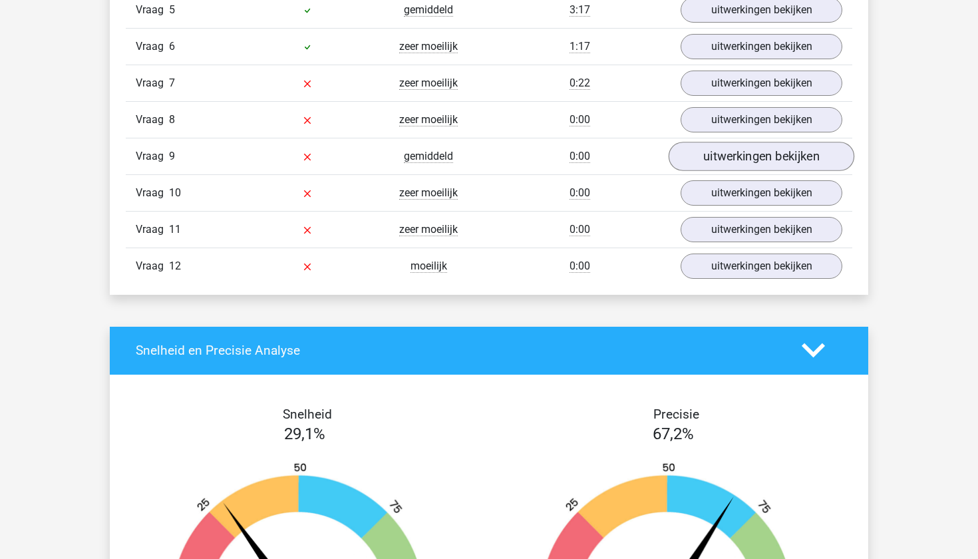
click at [725, 162] on link "uitwerkingen bekijken" at bounding box center [762, 156] width 186 height 29
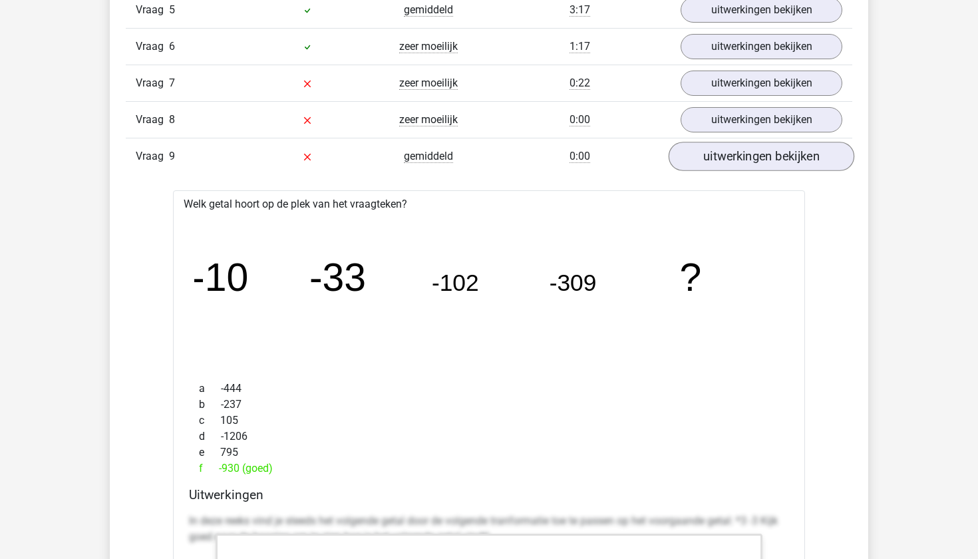
click at [725, 162] on link "uitwerkingen bekijken" at bounding box center [762, 156] width 186 height 29
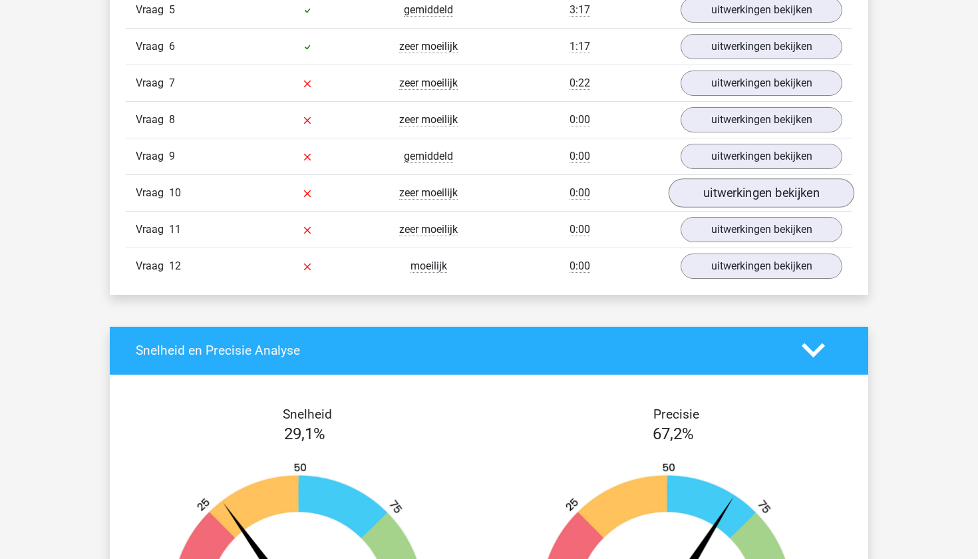
click at [717, 192] on link "uitwerkingen bekijken" at bounding box center [762, 192] width 186 height 29
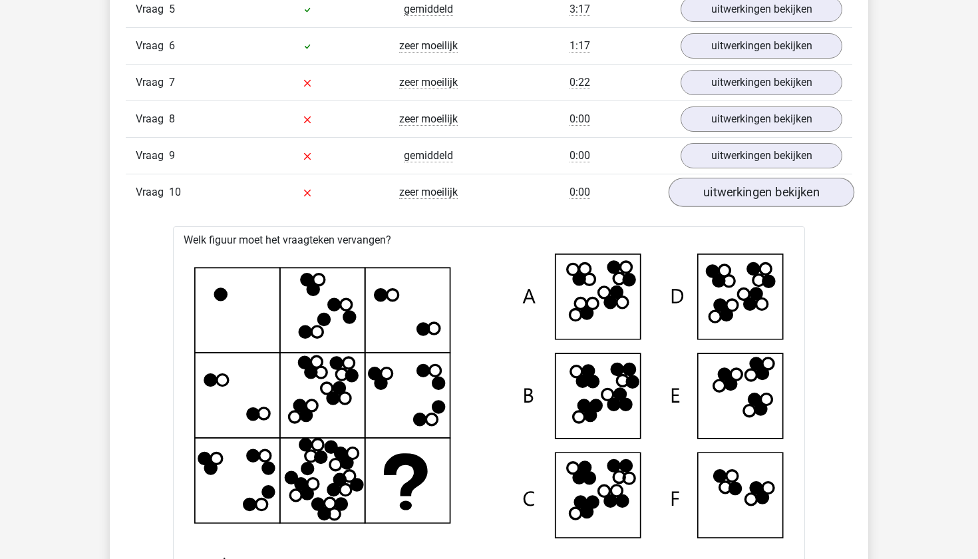
scroll to position [1690, 0]
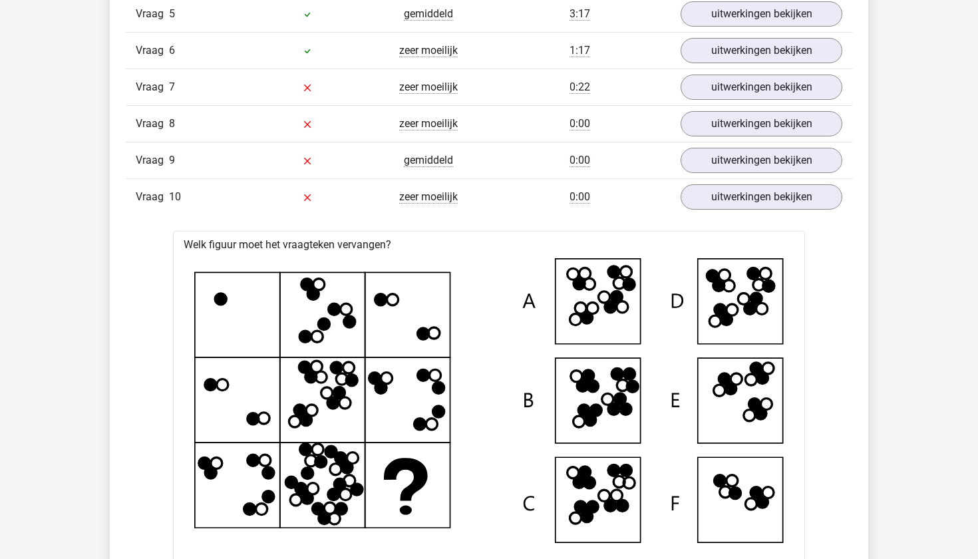
click at [602, 391] on icon at bounding box center [489, 400] width 590 height 285
click at [508, 439] on icon at bounding box center [489, 400] width 590 height 285
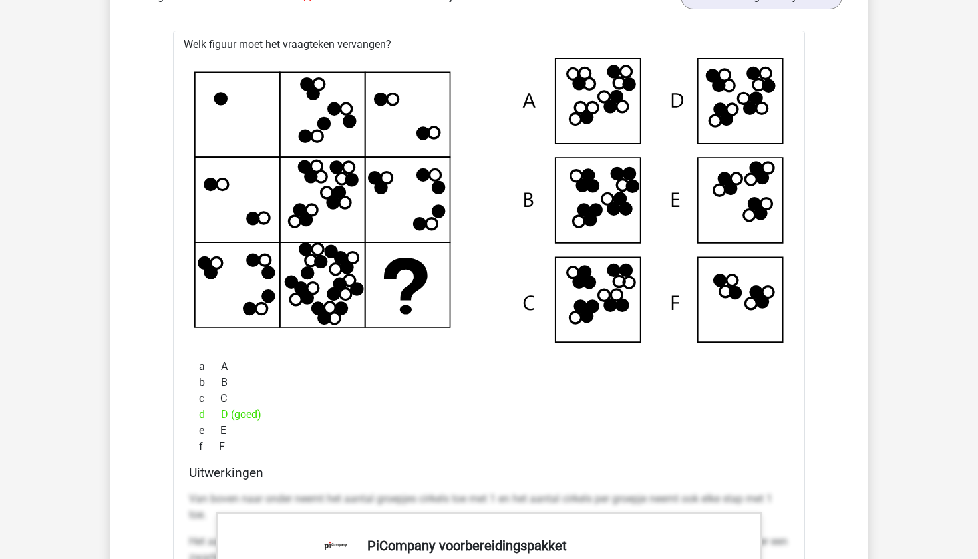
scroll to position [1811, 0]
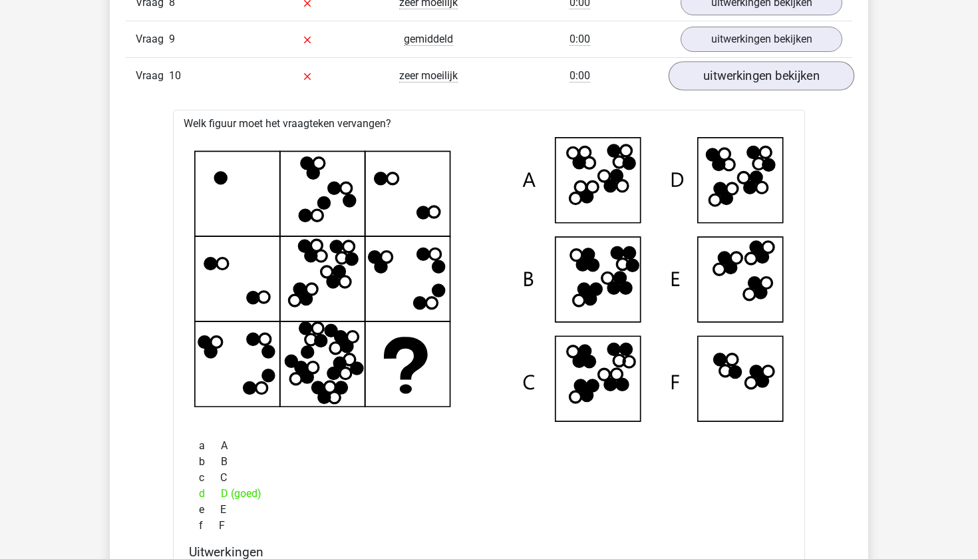
click at [766, 71] on link "uitwerkingen bekijken" at bounding box center [762, 75] width 186 height 29
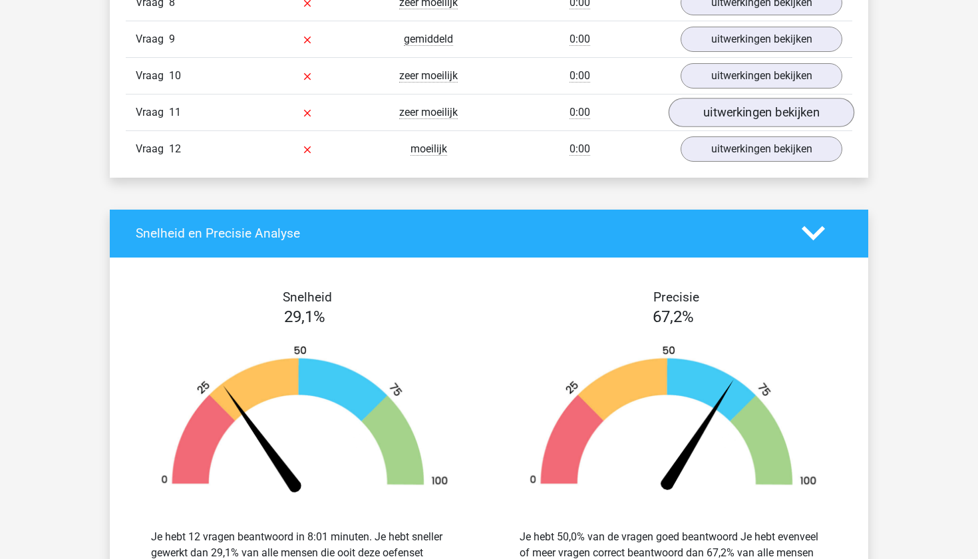
click at [743, 113] on link "uitwerkingen bekijken" at bounding box center [762, 112] width 186 height 29
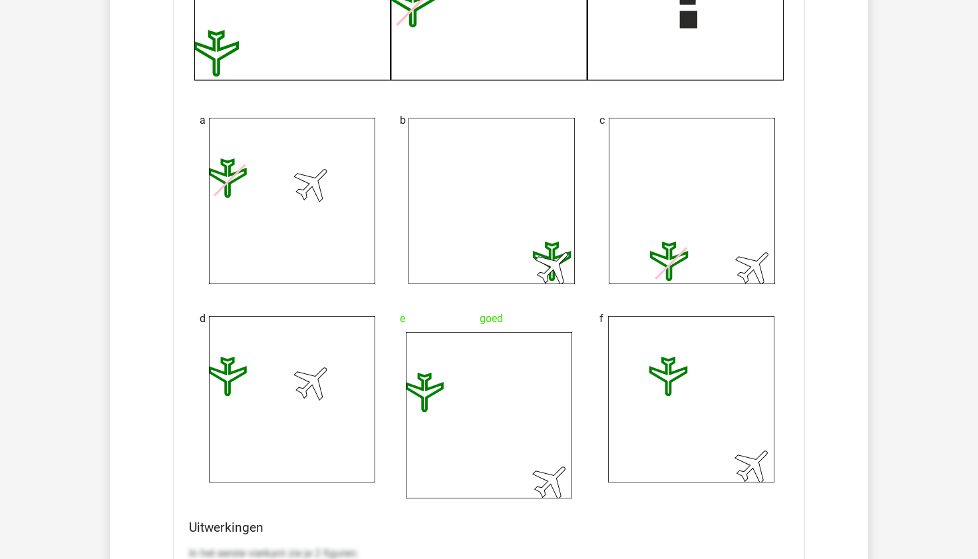
scroll to position [2302, 0]
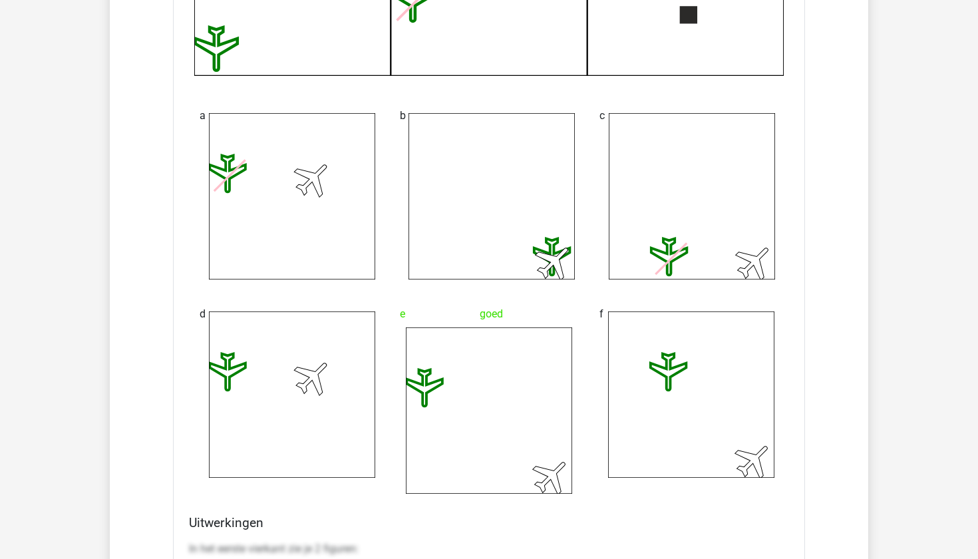
click at [550, 494] on icon at bounding box center [489, 410] width 166 height 166
click at [311, 402] on icon at bounding box center [312, 376] width 51 height 51
click at [329, 416] on icon at bounding box center [292, 394] width 166 height 166
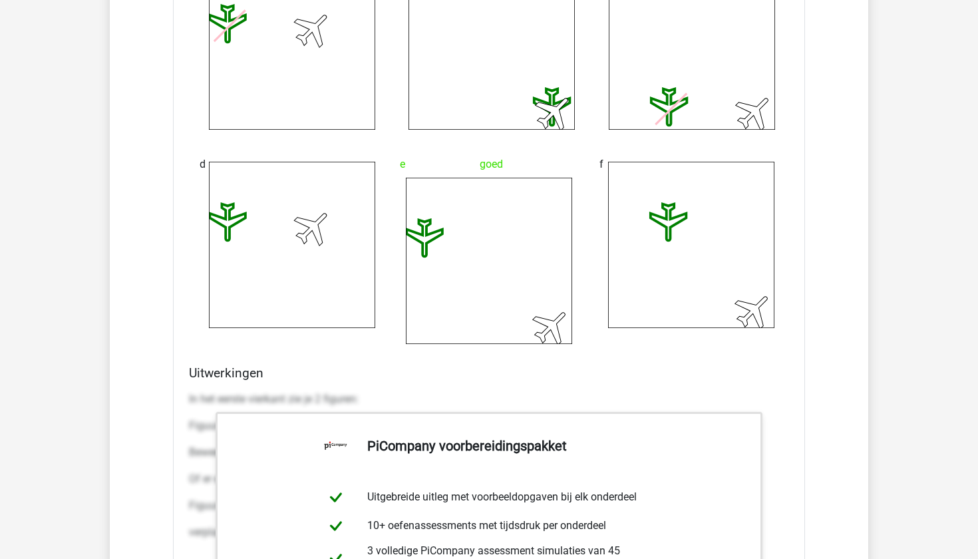
scroll to position [2451, 0]
click at [492, 310] on icon at bounding box center [489, 261] width 166 height 166
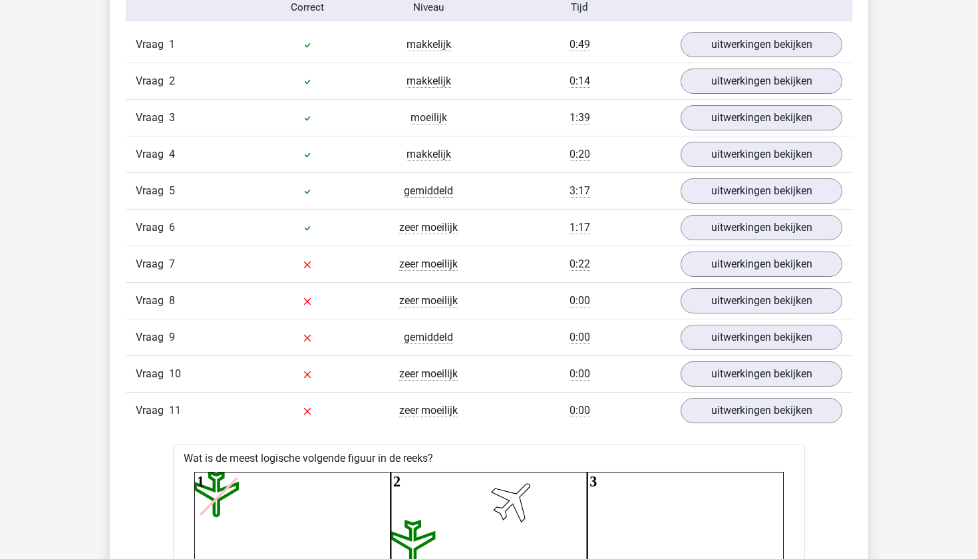
scroll to position [1519, 0]
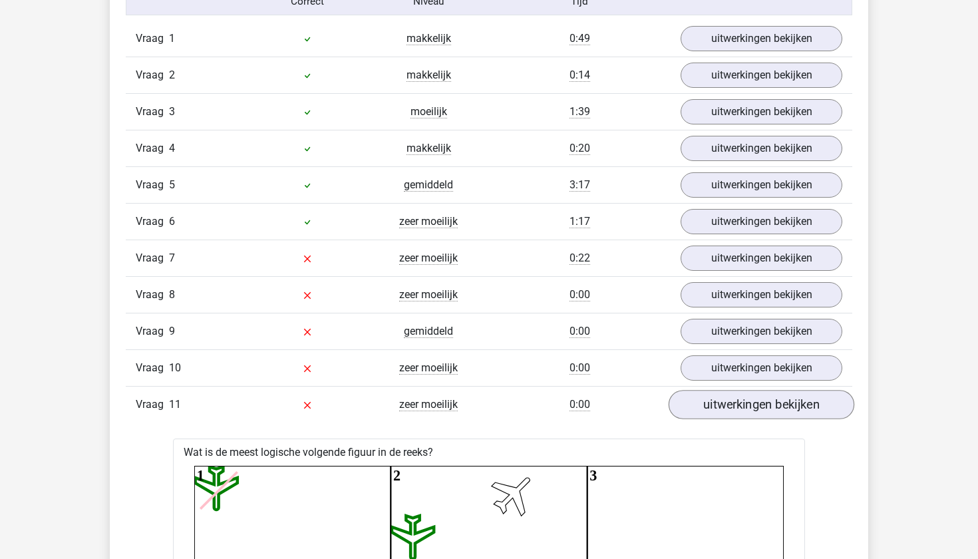
click at [727, 409] on link "uitwerkingen bekijken" at bounding box center [762, 404] width 186 height 29
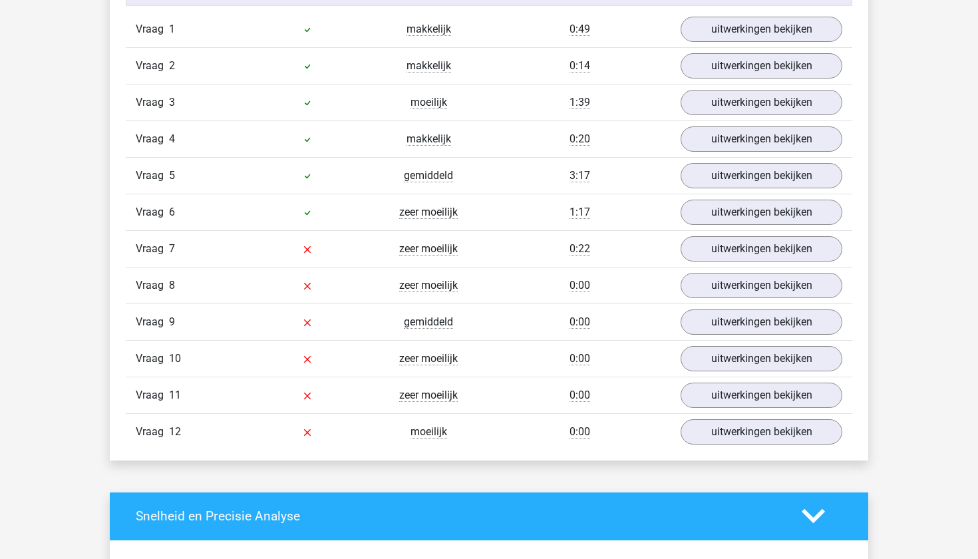
scroll to position [1529, 0]
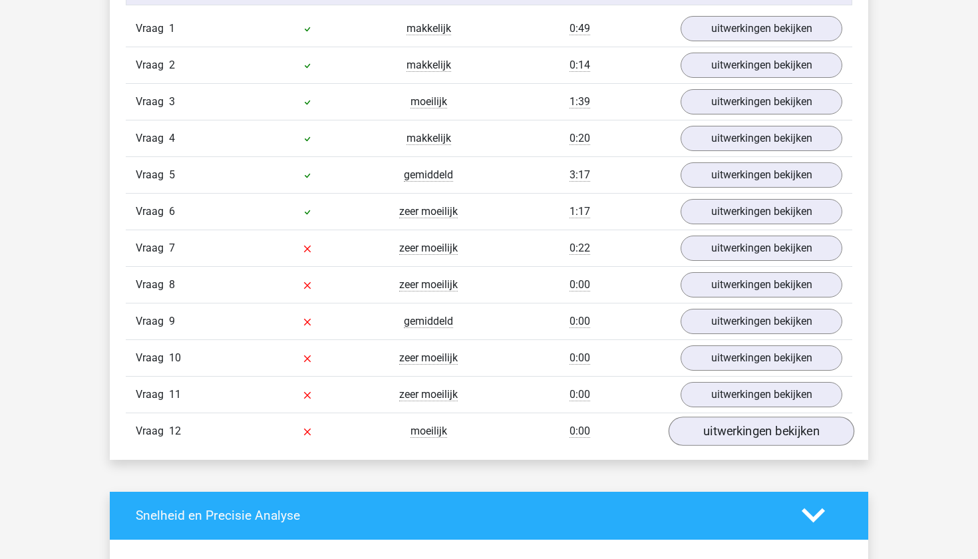
click at [713, 430] on link "uitwerkingen bekijken" at bounding box center [762, 431] width 186 height 29
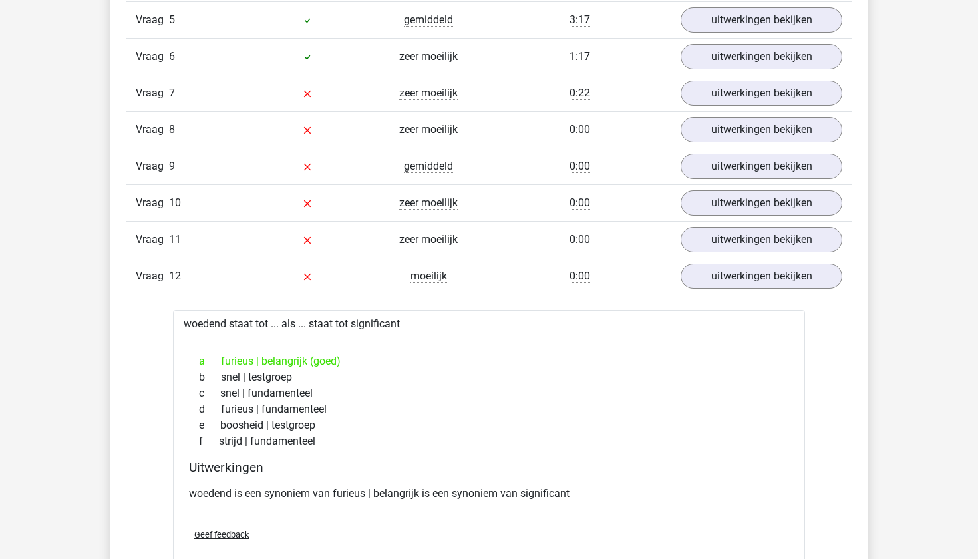
scroll to position [1684, 0]
click at [760, 270] on link "uitwerkingen bekijken" at bounding box center [762, 276] width 186 height 29
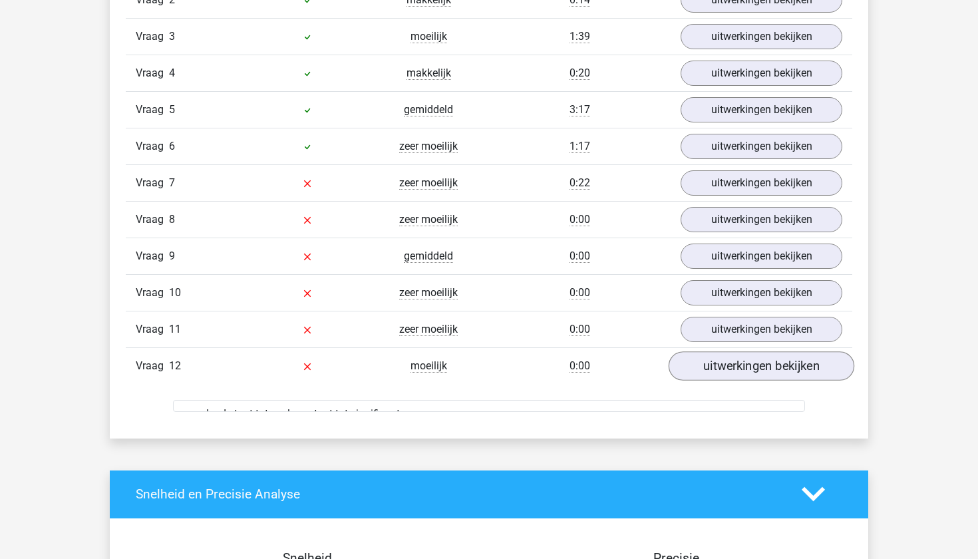
scroll to position [1459, 0]
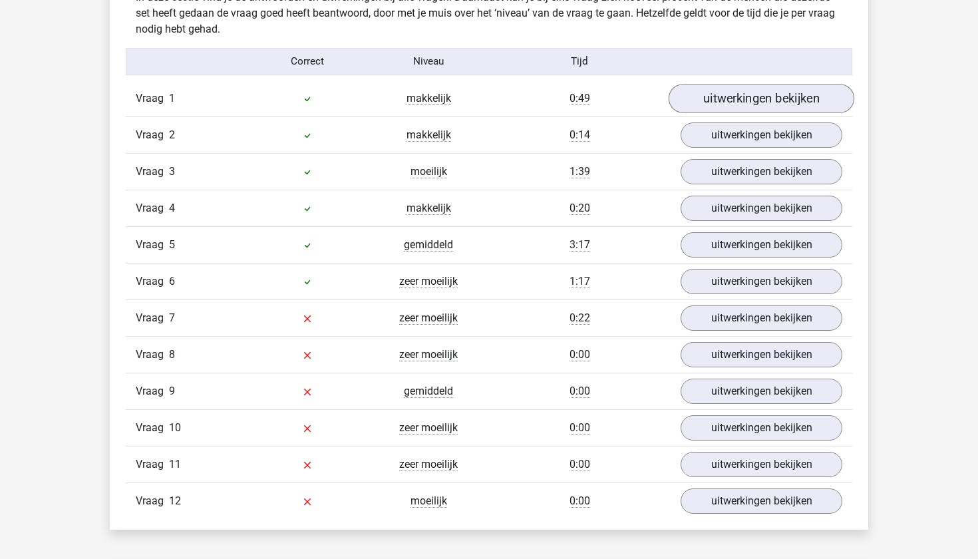
click at [767, 99] on link "uitwerkingen bekijken" at bounding box center [762, 98] width 186 height 29
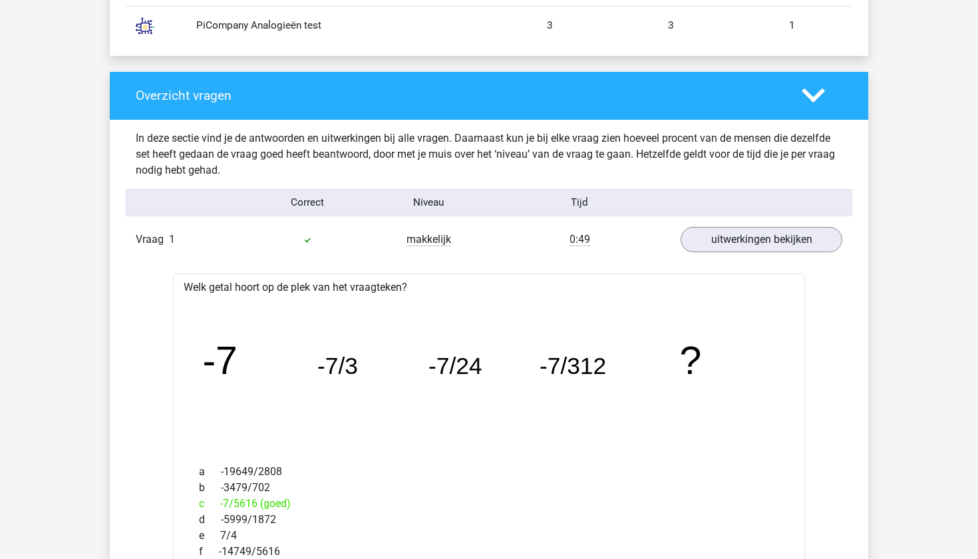
scroll to position [1298, 0]
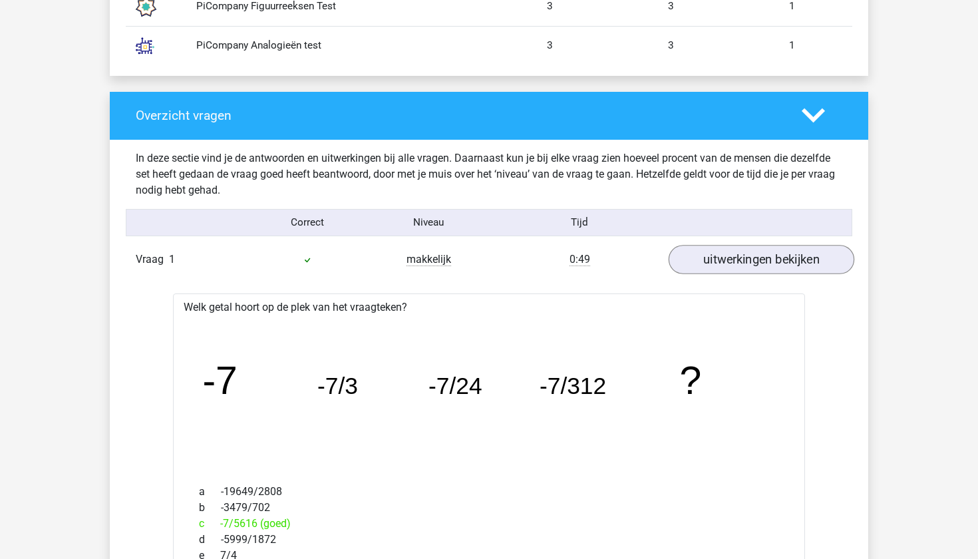
click at [828, 259] on link "uitwerkingen bekijken" at bounding box center [762, 259] width 186 height 29
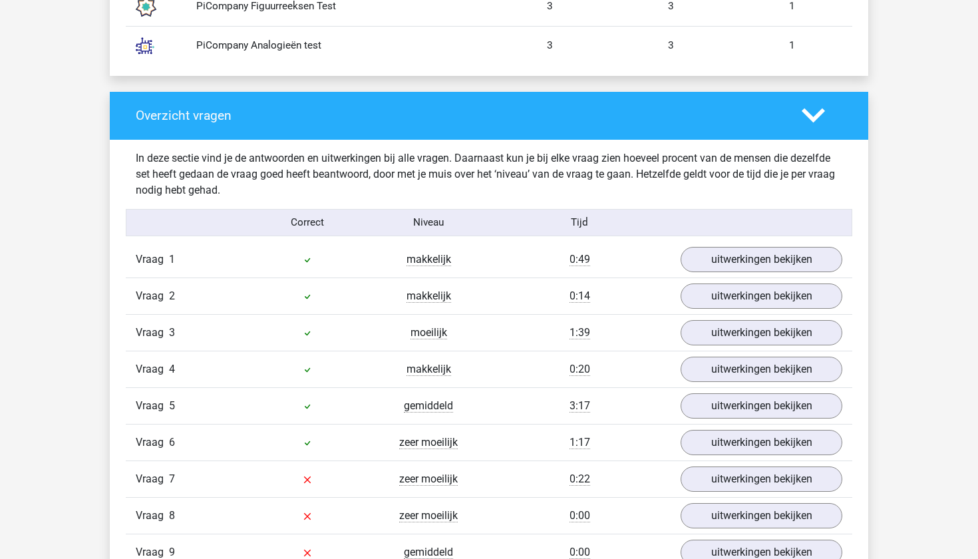
click at [860, 205] on div "Overzicht vragen In deze sectie vind je de antwoorden en uitwerkingen bij alle …" at bounding box center [489, 391] width 759 height 599
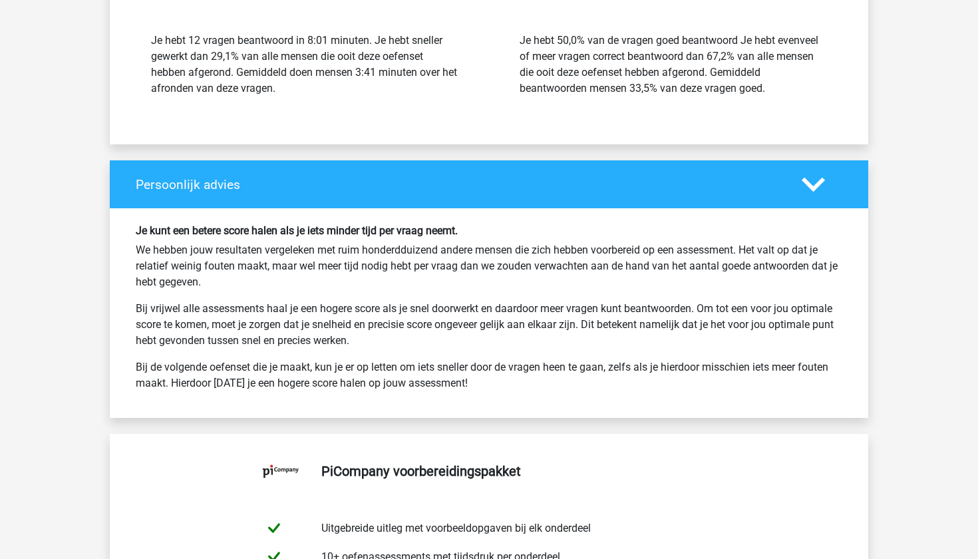
scroll to position [2310, 0]
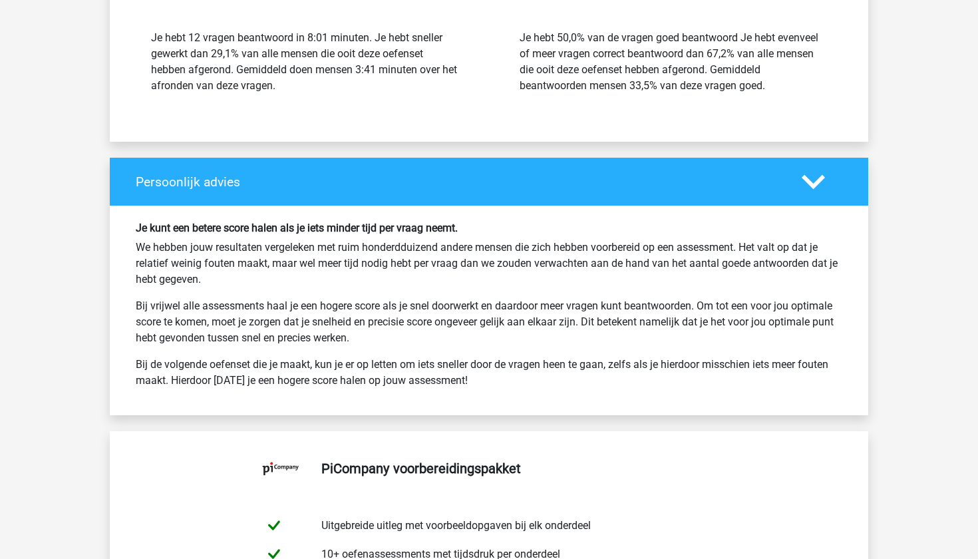
click at [828, 293] on div "Je kunt een betere score halen als je iets minder tijd per vraag neemt. We hebb…" at bounding box center [489, 311] width 727 height 178
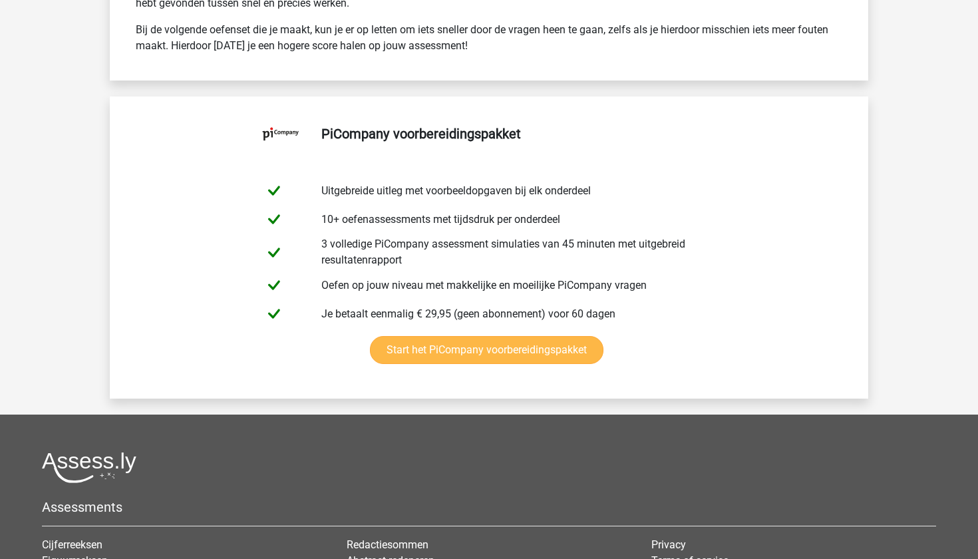
scroll to position [2646, 0]
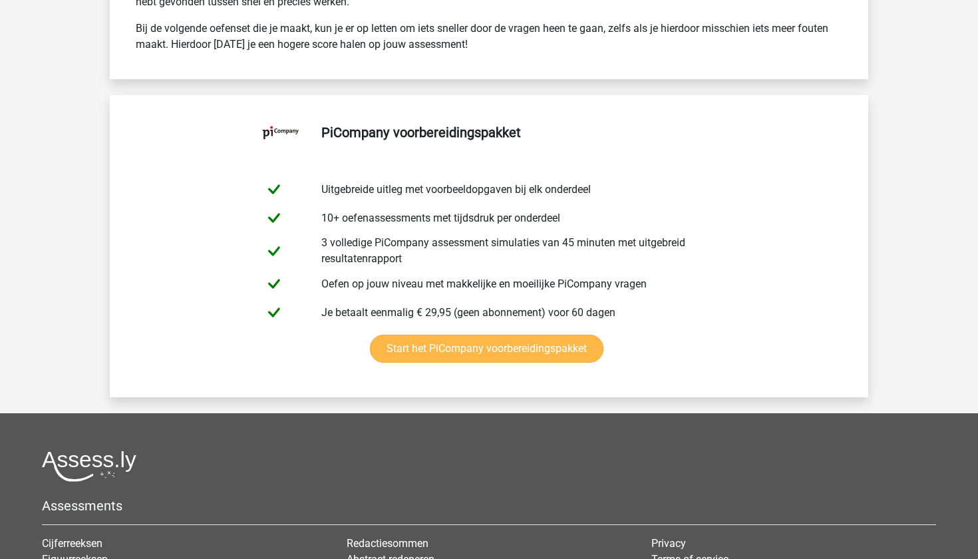
click at [604, 335] on link "Start het PiCompany voorbereidingspakket" at bounding box center [487, 349] width 234 height 28
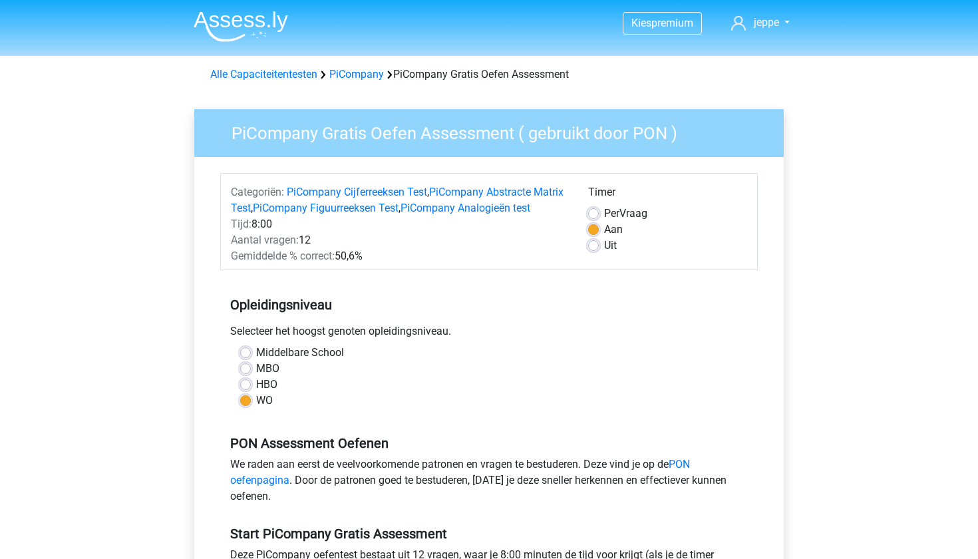
scroll to position [190, 0]
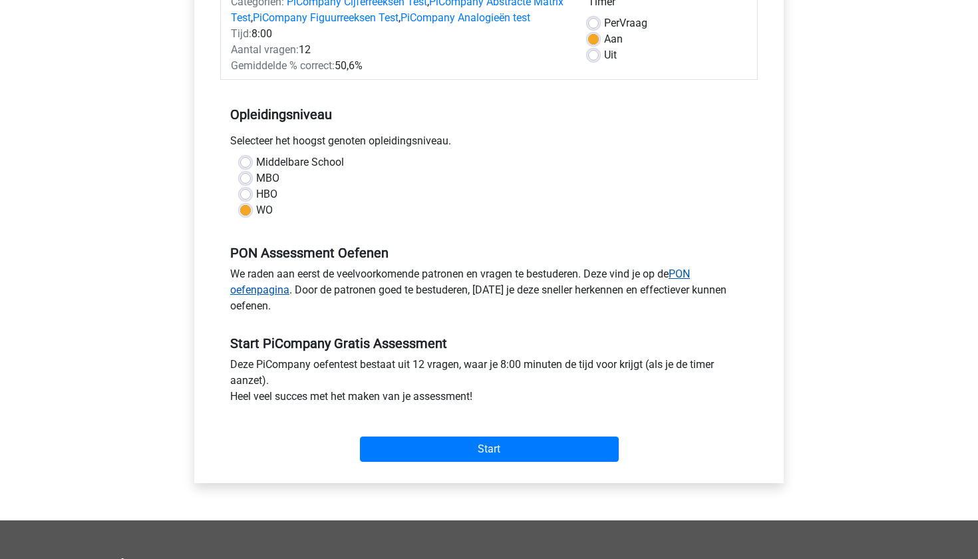
click at [690, 292] on link "PON oefenpagina" at bounding box center [460, 281] width 460 height 29
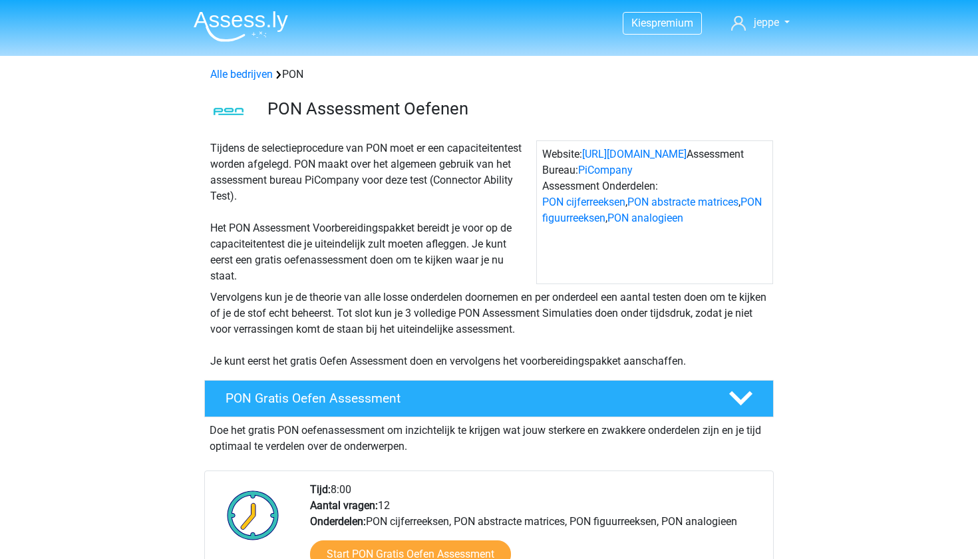
scroll to position [387, 0]
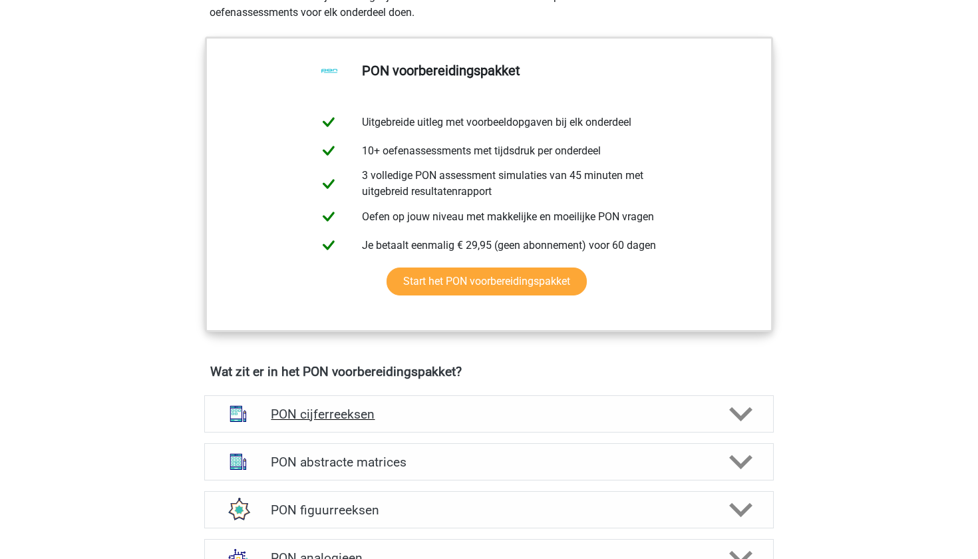
scroll to position [606, 0]
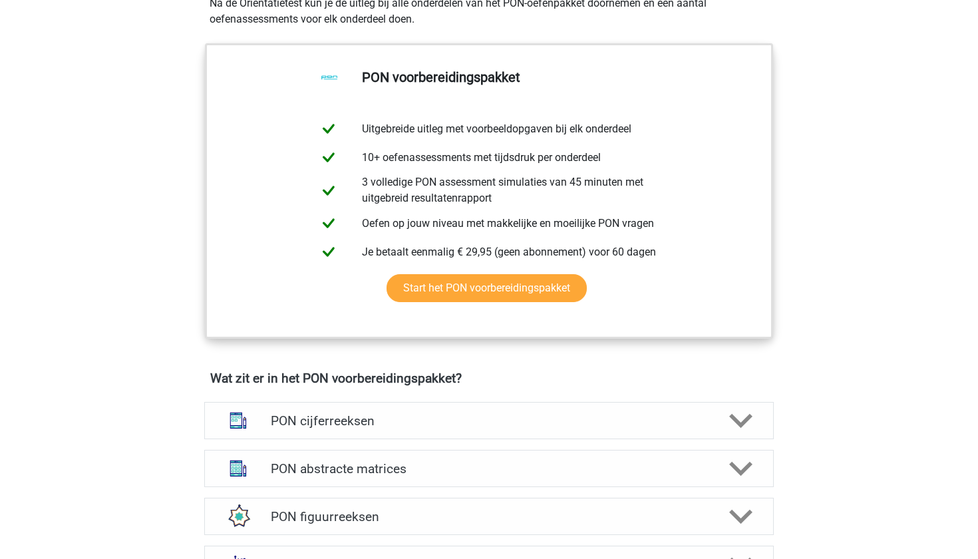
click at [145, 250] on div "Kies premium jeppe [EMAIL_ADDRESS][DOMAIN_NAME]" at bounding box center [489, 563] width 978 height 2338
